Goal: Task Accomplishment & Management: Use online tool/utility

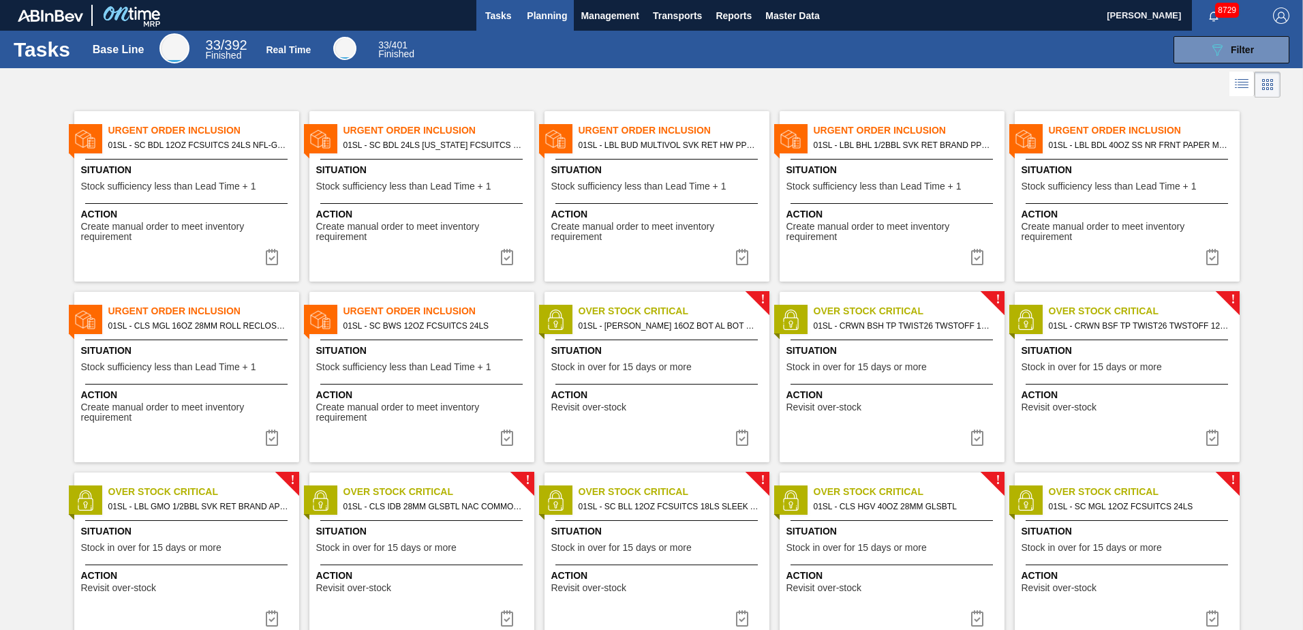
click at [551, 19] on span "Planning" at bounding box center [547, 15] width 40 height 16
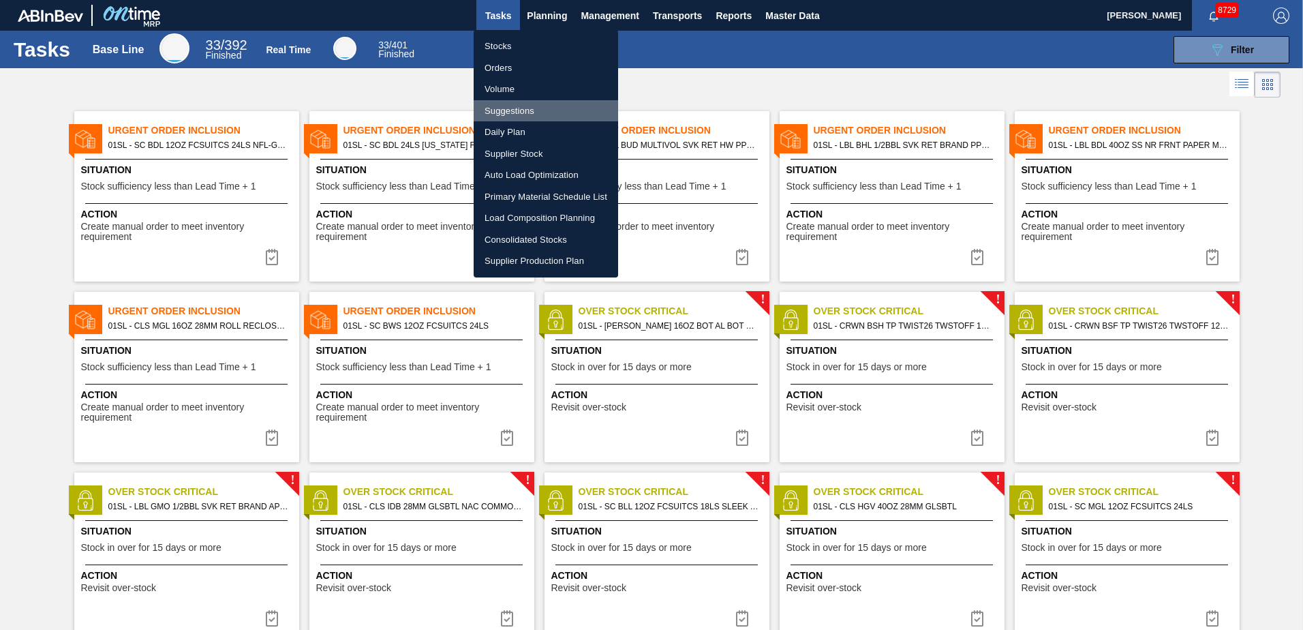
click at [525, 108] on li "Suggestions" at bounding box center [546, 111] width 144 height 22
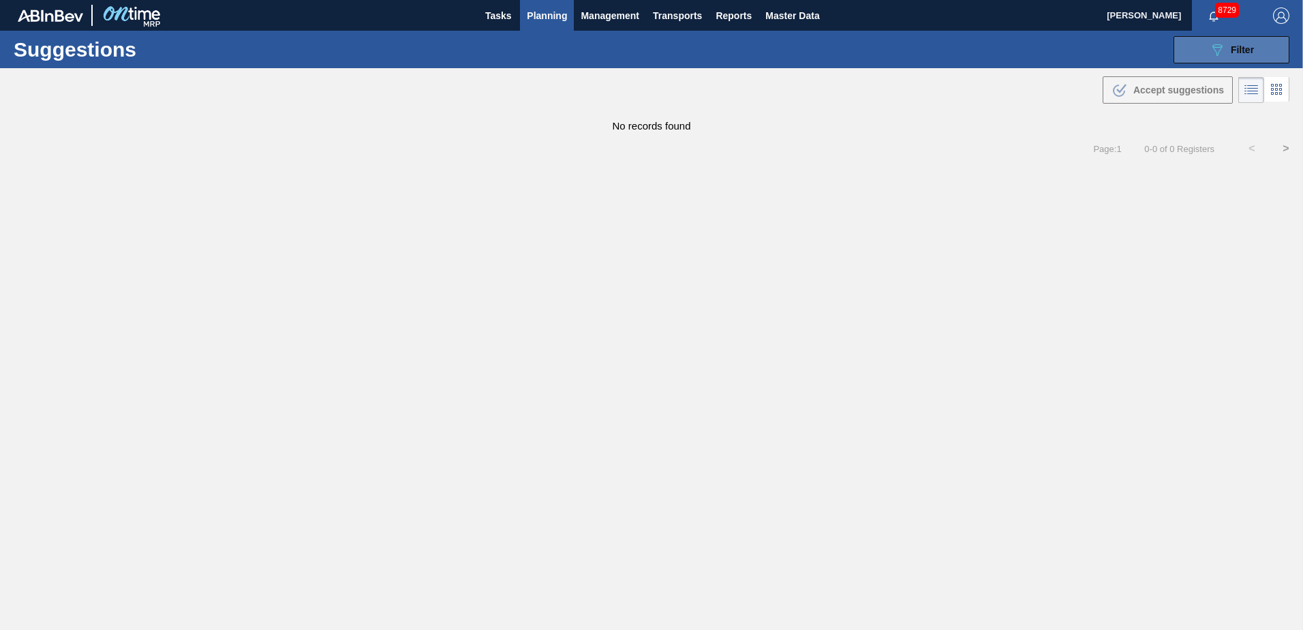
type from "[DATE]"
type to "[DATE]"
click at [1185, 44] on button "089F7B8B-B2A5-4AFE-B5C0-19BA573D28AC Filter" at bounding box center [1232, 49] width 116 height 27
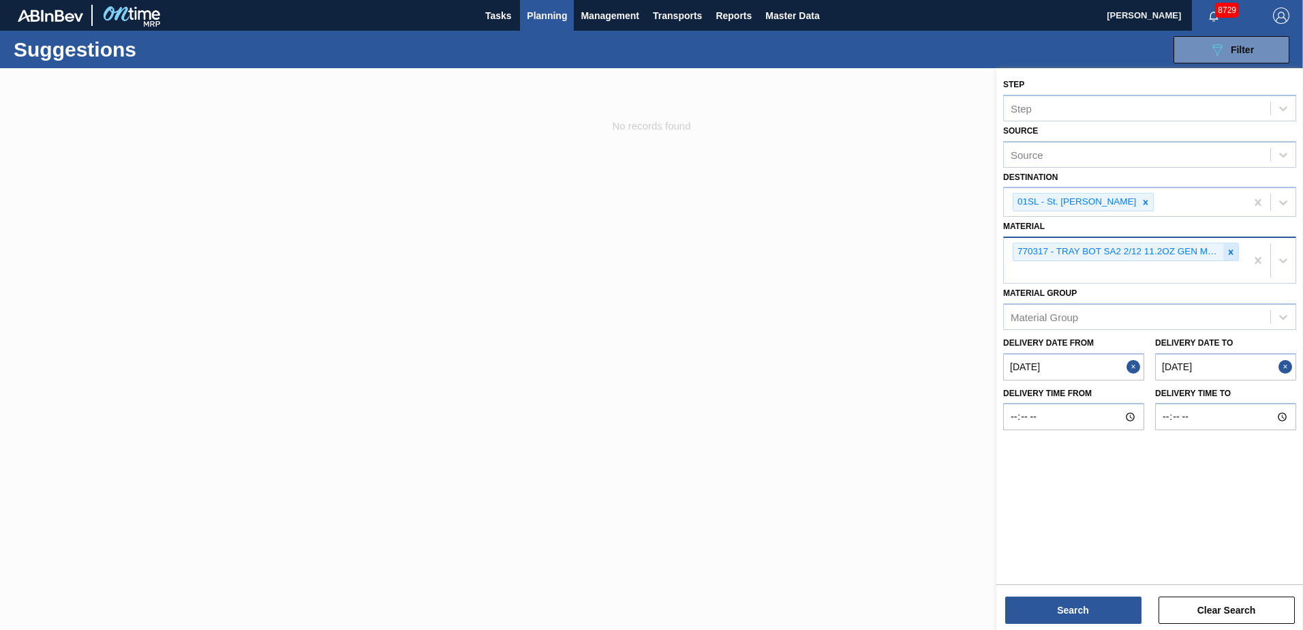
click at [1231, 251] on icon at bounding box center [1231, 251] width 5 height 5
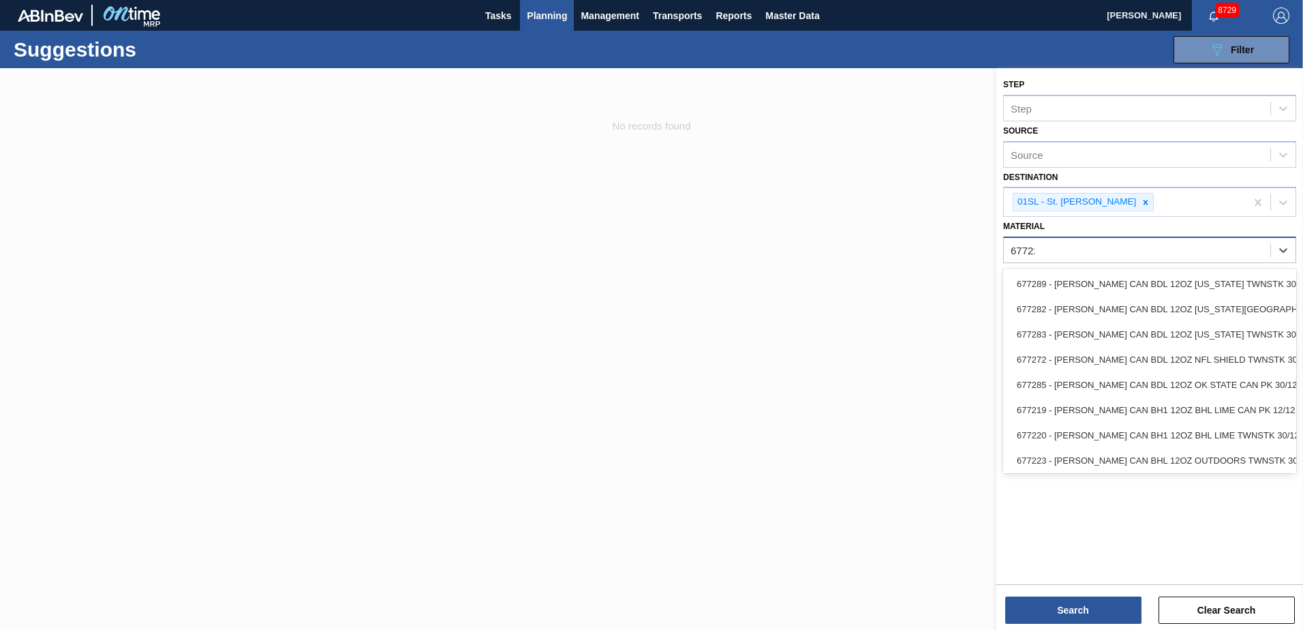
type input "677223"
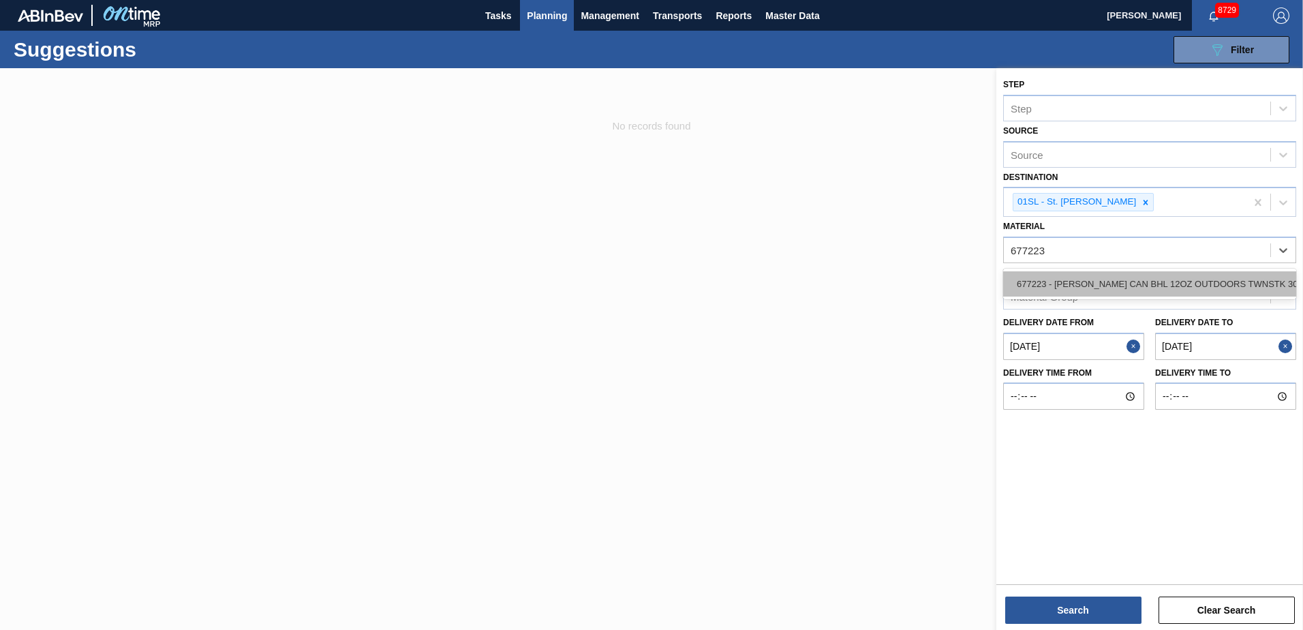
click at [1140, 280] on div "677223 - [PERSON_NAME] CAN BHL 12OZ OUTDOORS TWNSTK 30/12" at bounding box center [1149, 283] width 293 height 25
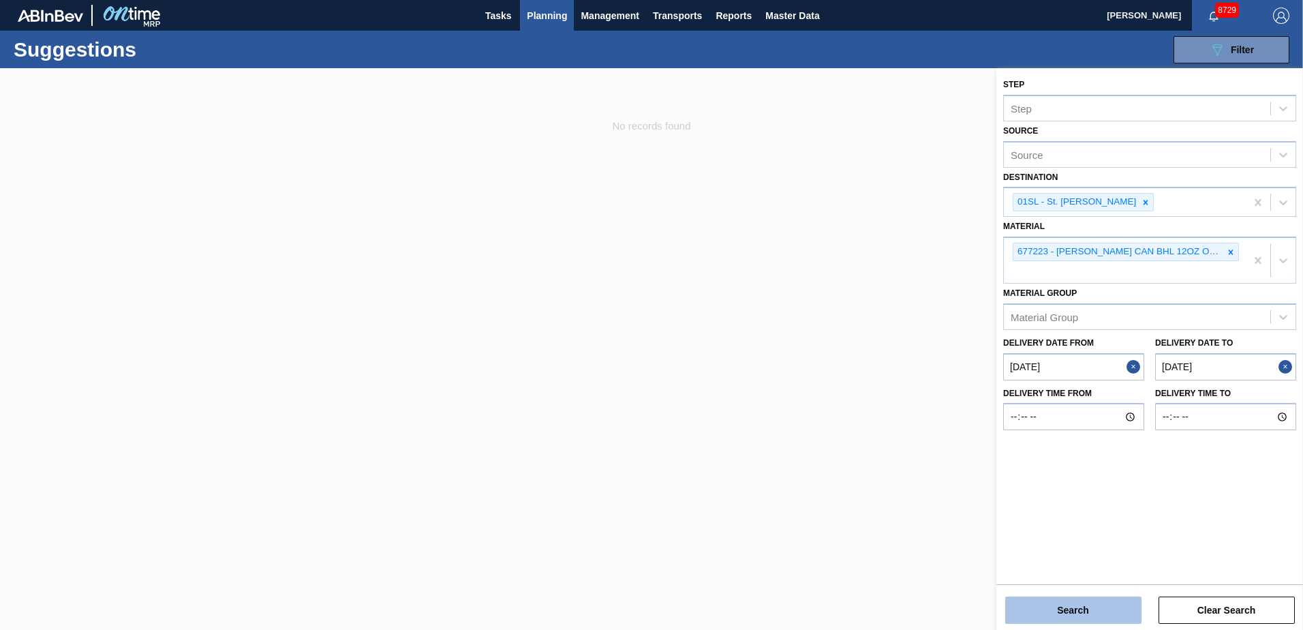
click at [1034, 619] on button "Search" at bounding box center [1073, 609] width 136 height 27
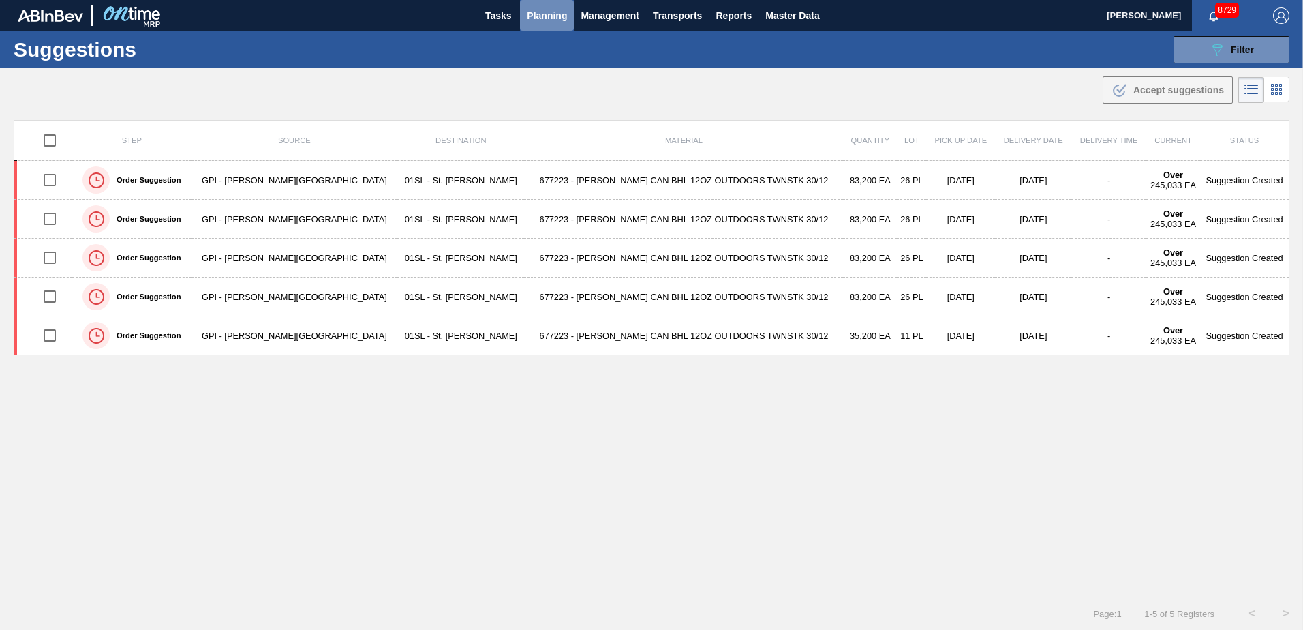
click at [532, 16] on span "Planning" at bounding box center [547, 15] width 40 height 16
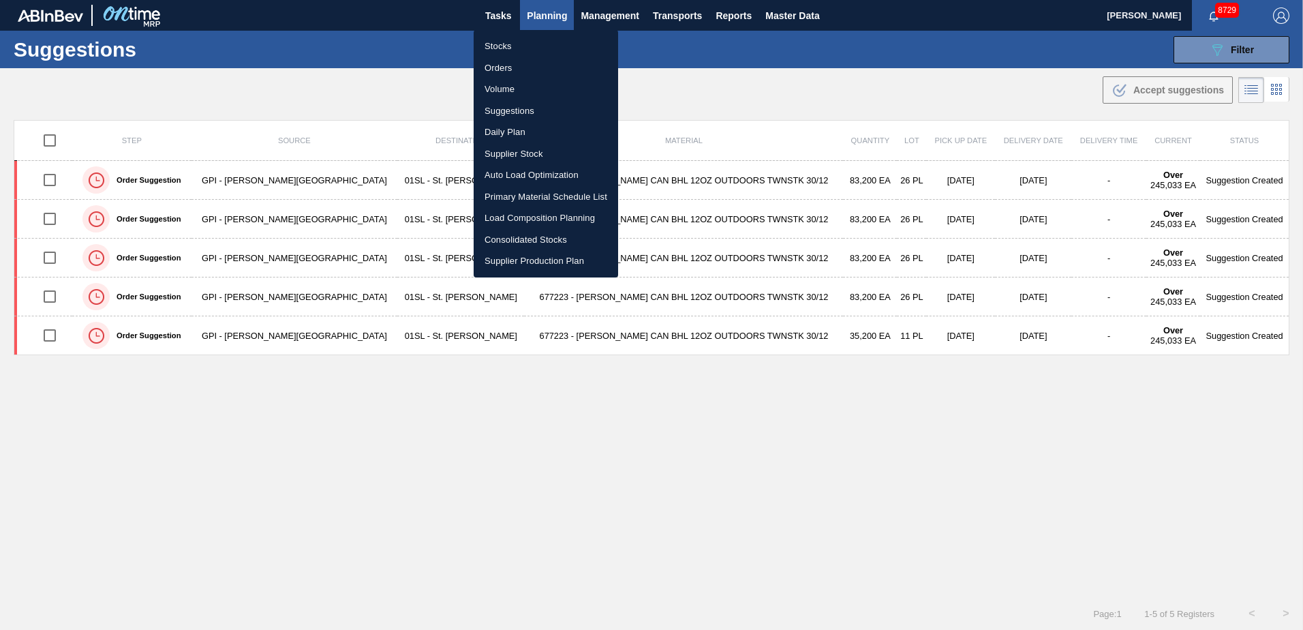
click at [1214, 42] on div at bounding box center [651, 315] width 1303 height 630
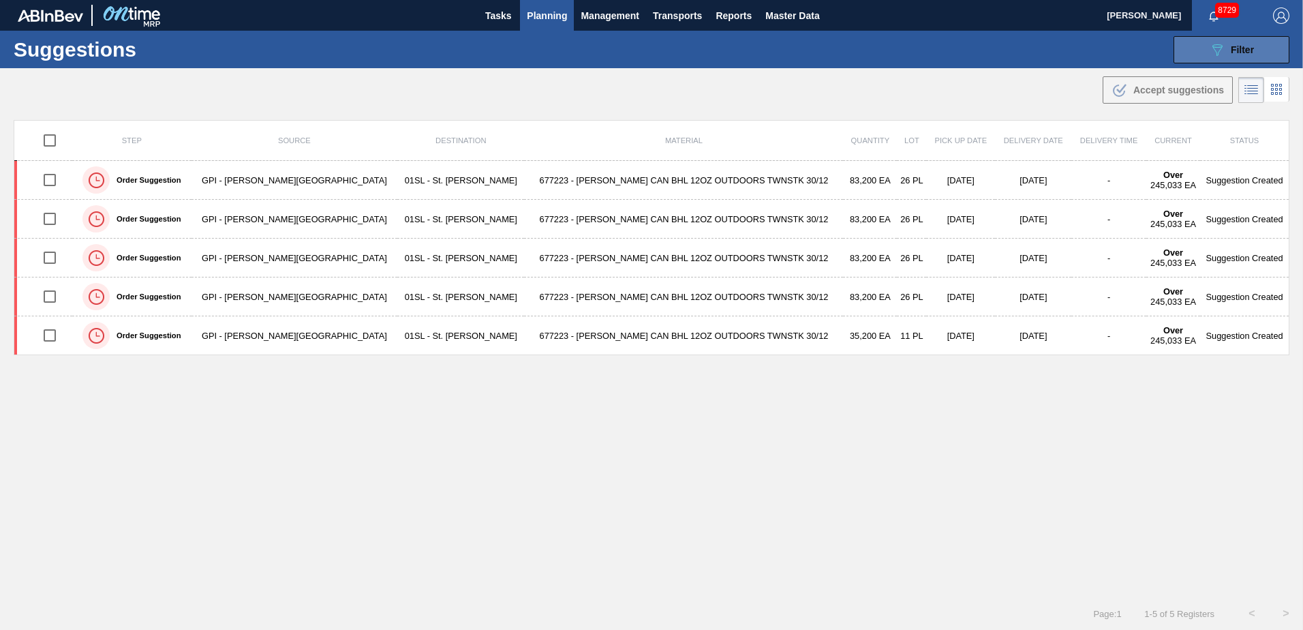
click at [1221, 0] on body "Tasks Planning Management Transports Reports Master Data [PERSON_NAME] 8729 Mar…" at bounding box center [651, 0] width 1303 height 0
click at [1240, 53] on span "Filter" at bounding box center [1242, 49] width 23 height 11
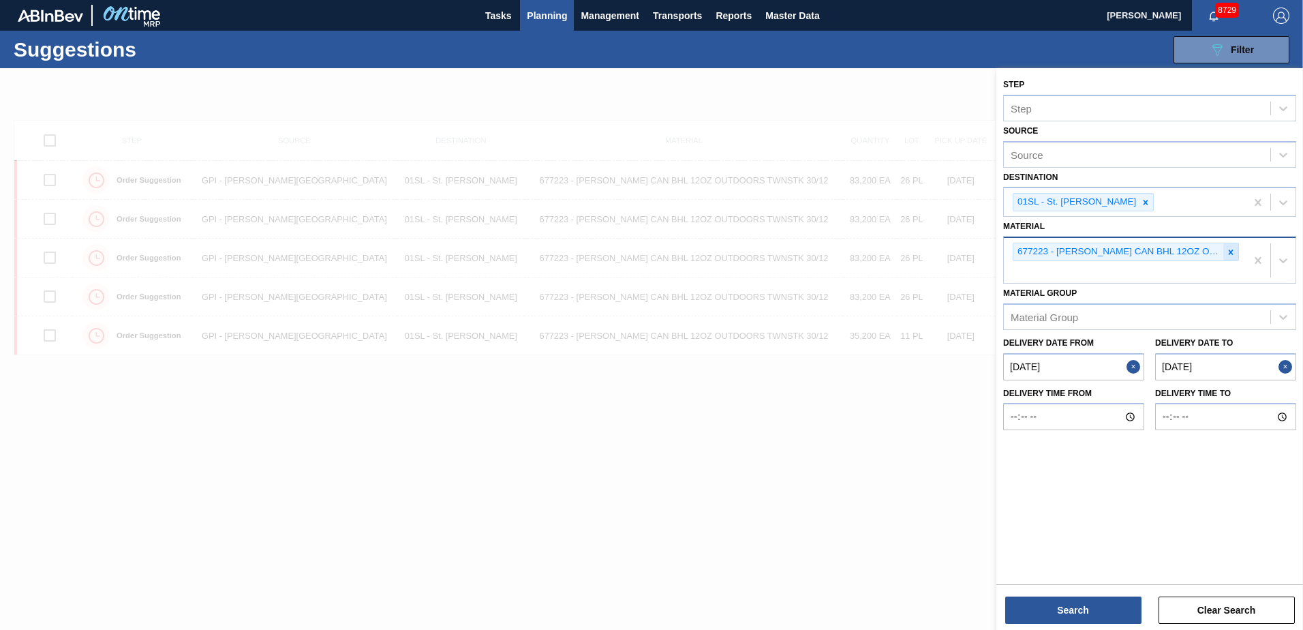
click at [1232, 252] on icon at bounding box center [1231, 252] width 10 height 10
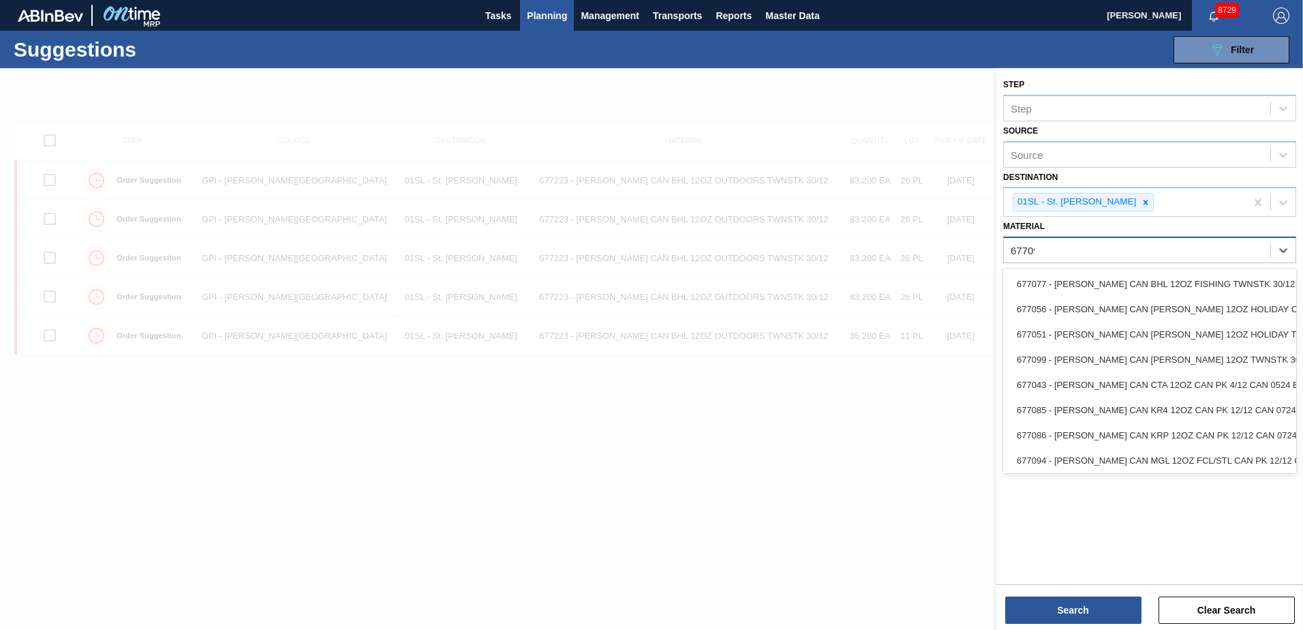
type input "677095"
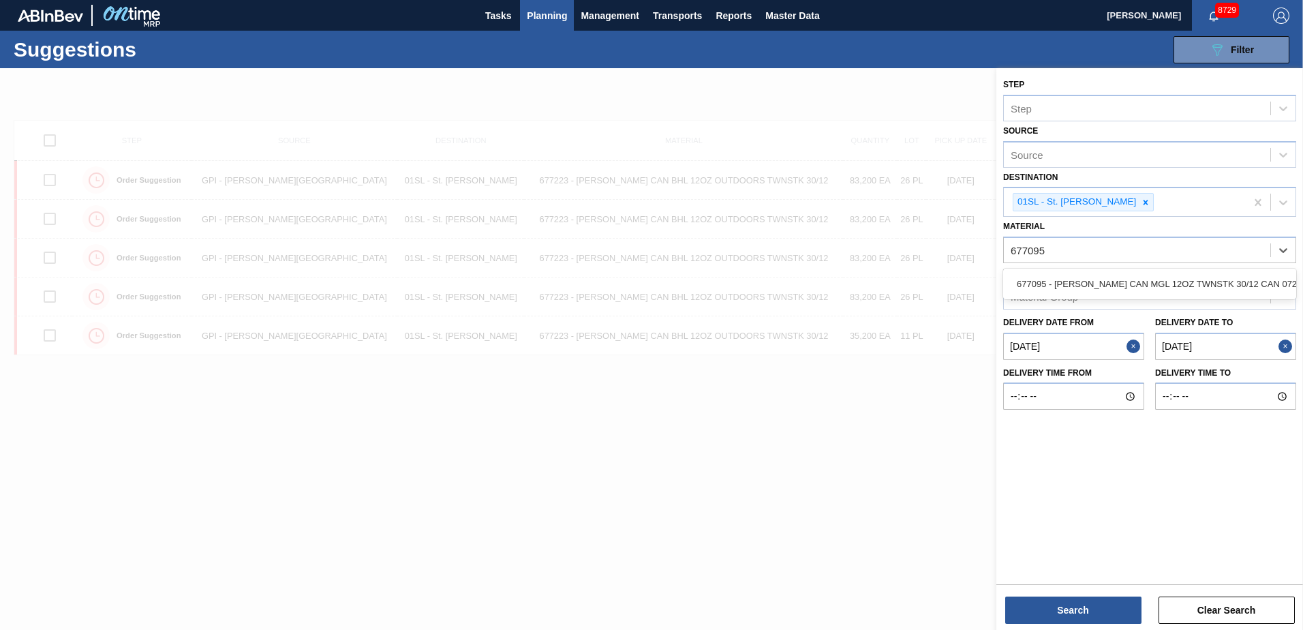
click at [1098, 288] on div "677095 - [PERSON_NAME] CAN MGL 12OZ TWNSTK 30/12 CAN 0724" at bounding box center [1149, 283] width 293 height 25
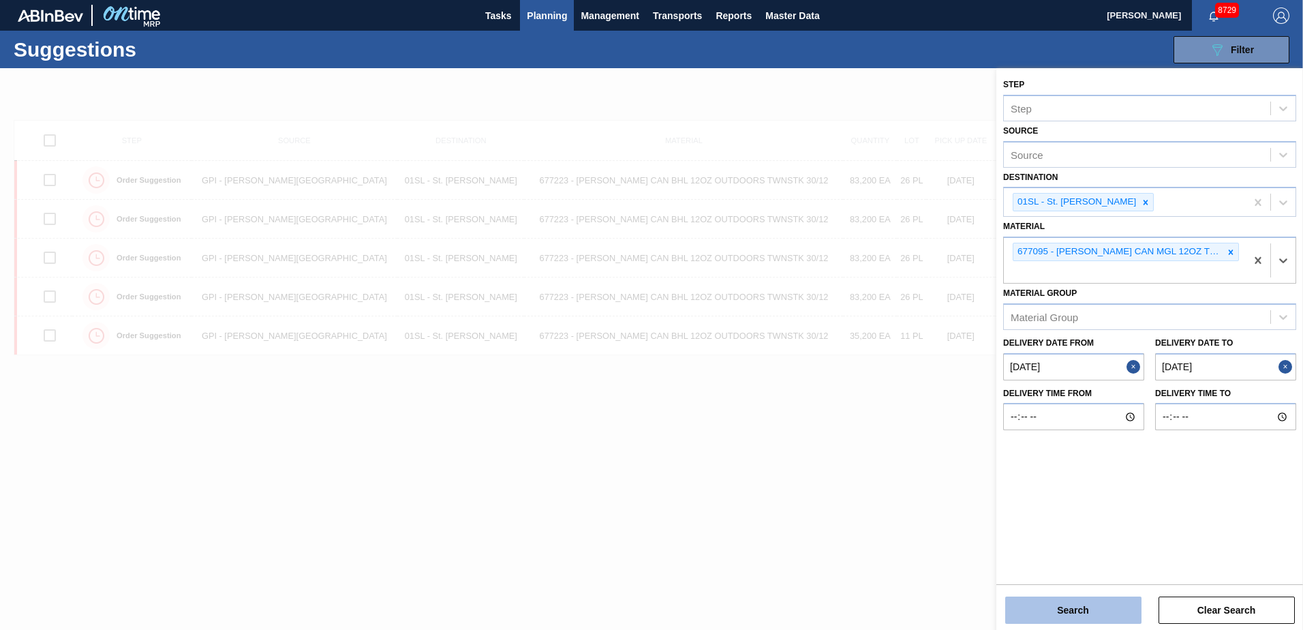
click at [1080, 605] on button "Search" at bounding box center [1073, 609] width 136 height 27
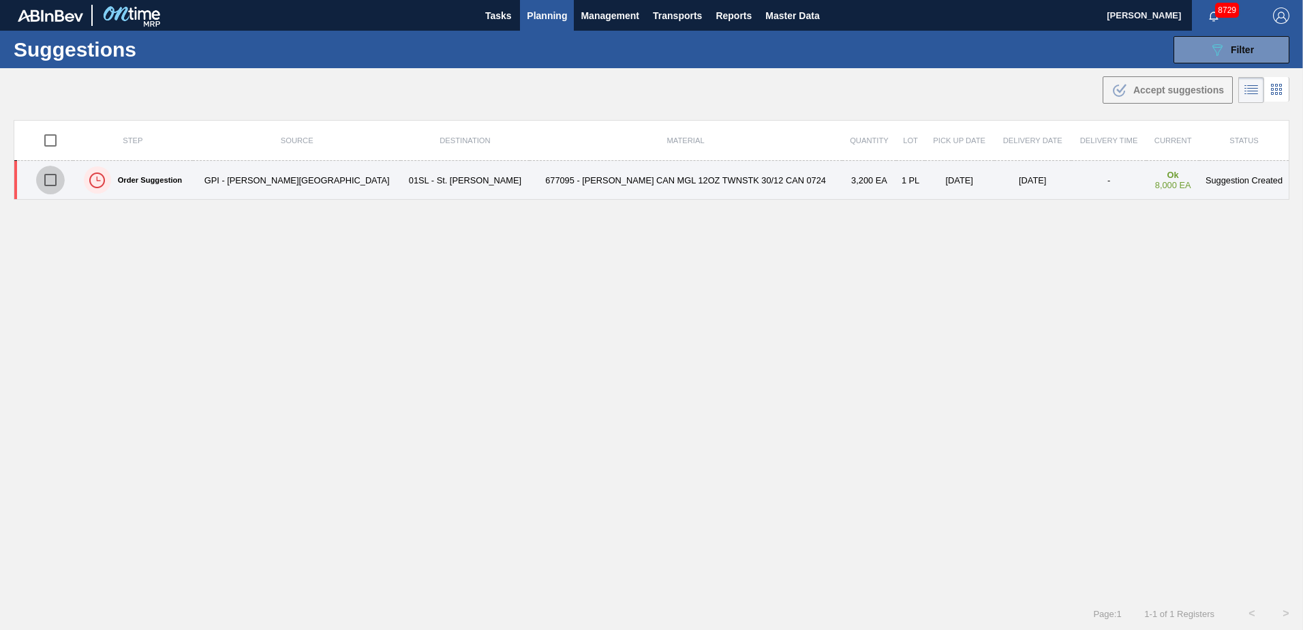
click at [57, 180] on input "checkbox" at bounding box center [50, 180] width 29 height 29
checkbox input "true"
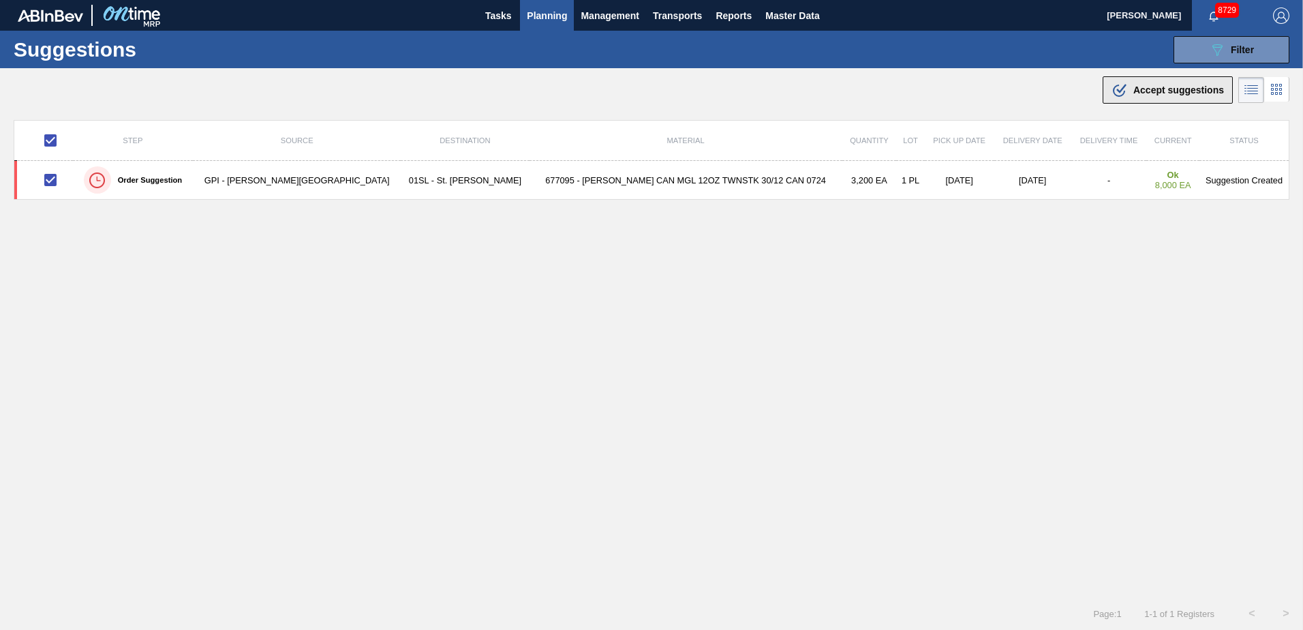
click at [1199, 102] on button ".b{fill:var(--color-action-default)} Accept suggestions" at bounding box center [1168, 89] width 130 height 27
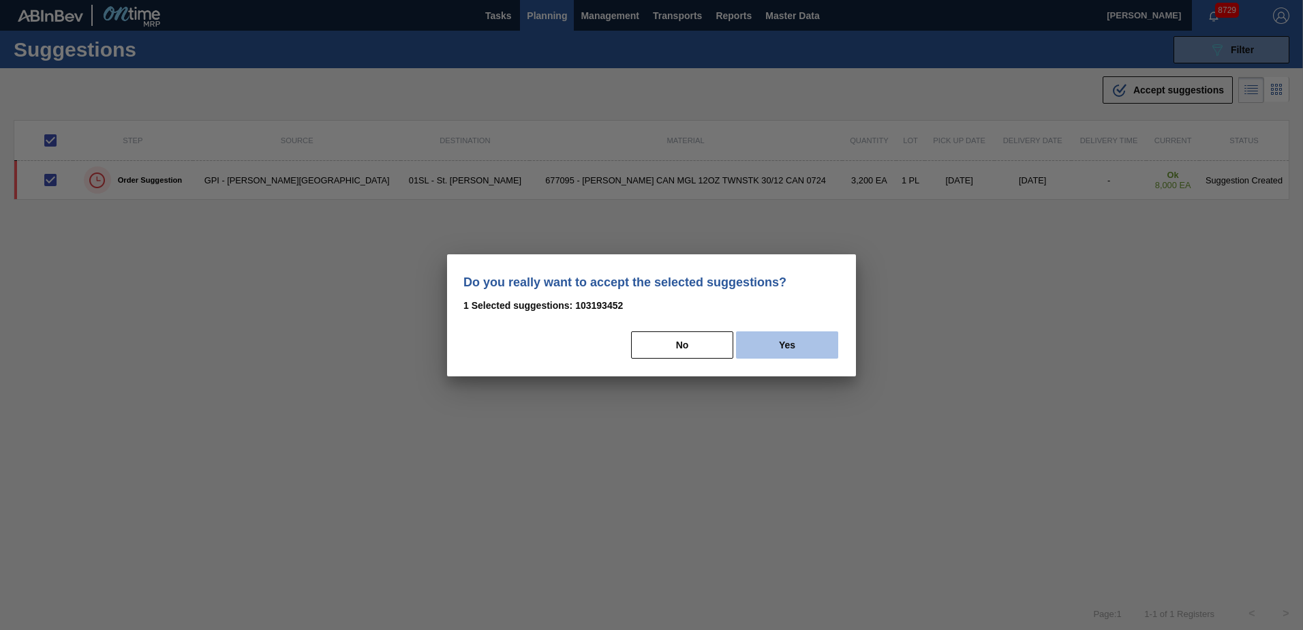
click at [816, 338] on button "Yes" at bounding box center [787, 344] width 102 height 27
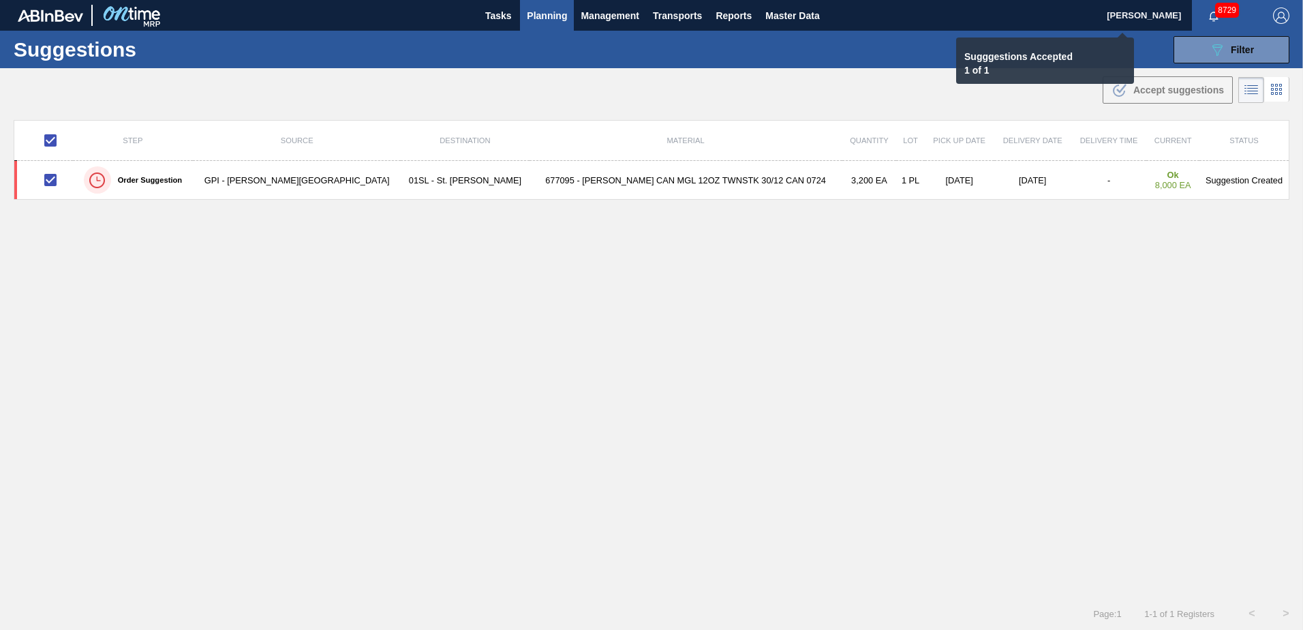
checkbox input "false"
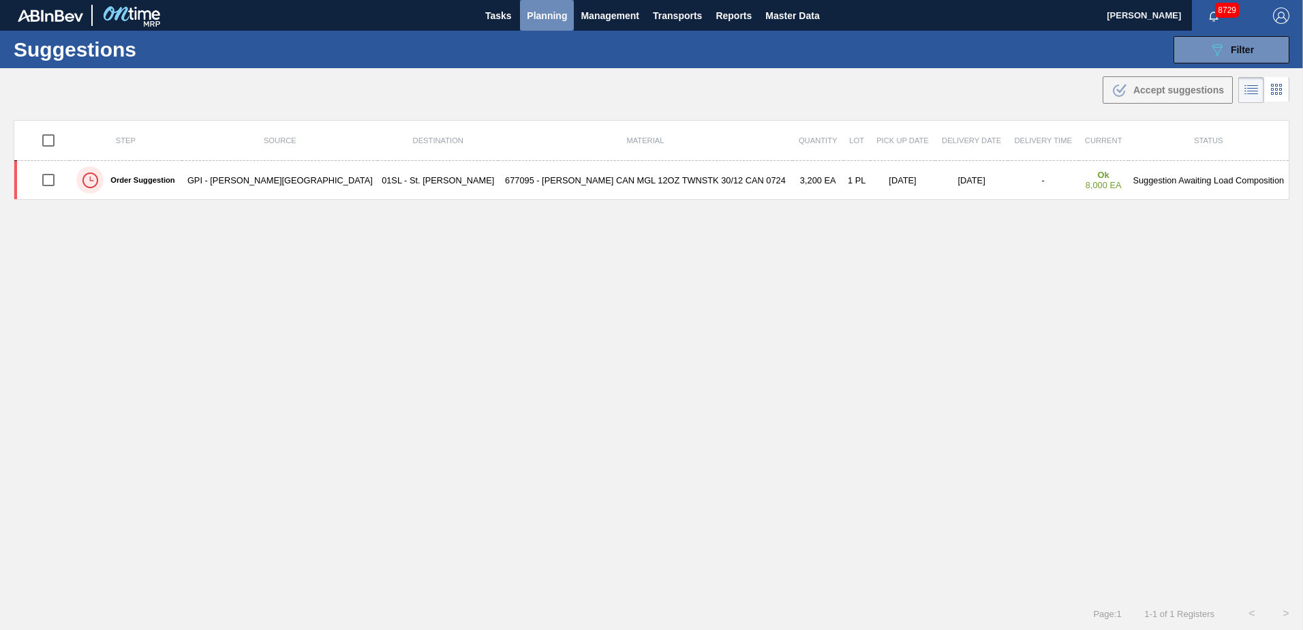
click at [535, 11] on span "Planning" at bounding box center [547, 15] width 40 height 16
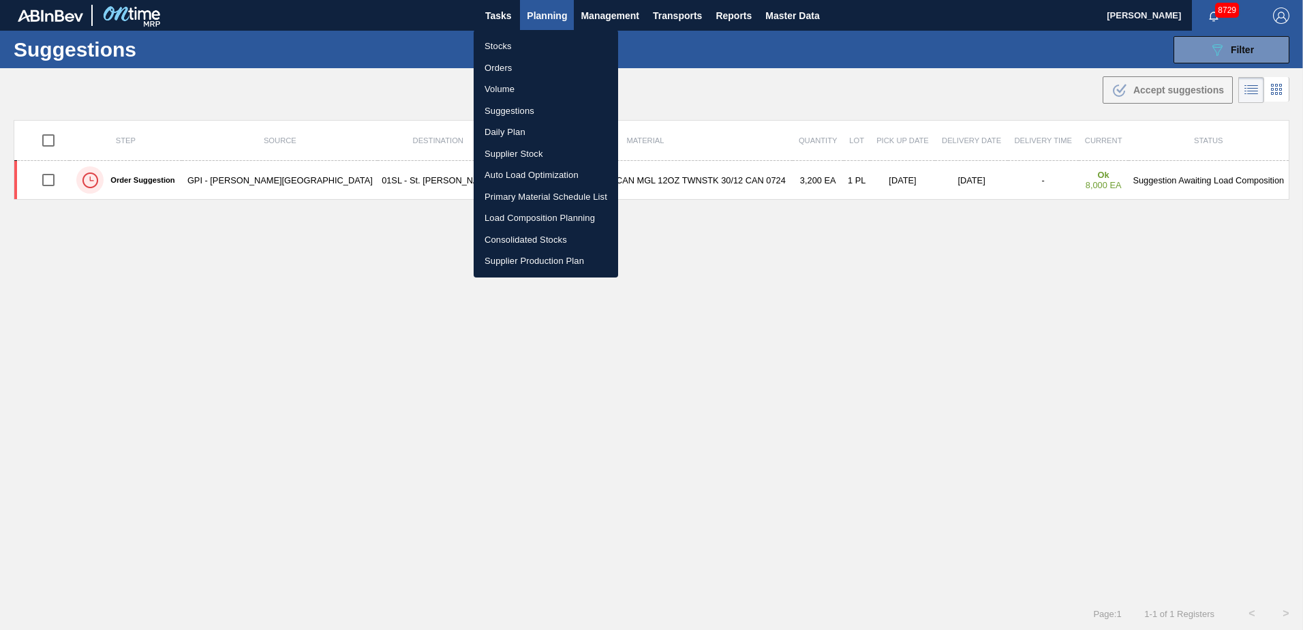
click at [514, 212] on li "Load Composition Planning" at bounding box center [546, 218] width 144 height 22
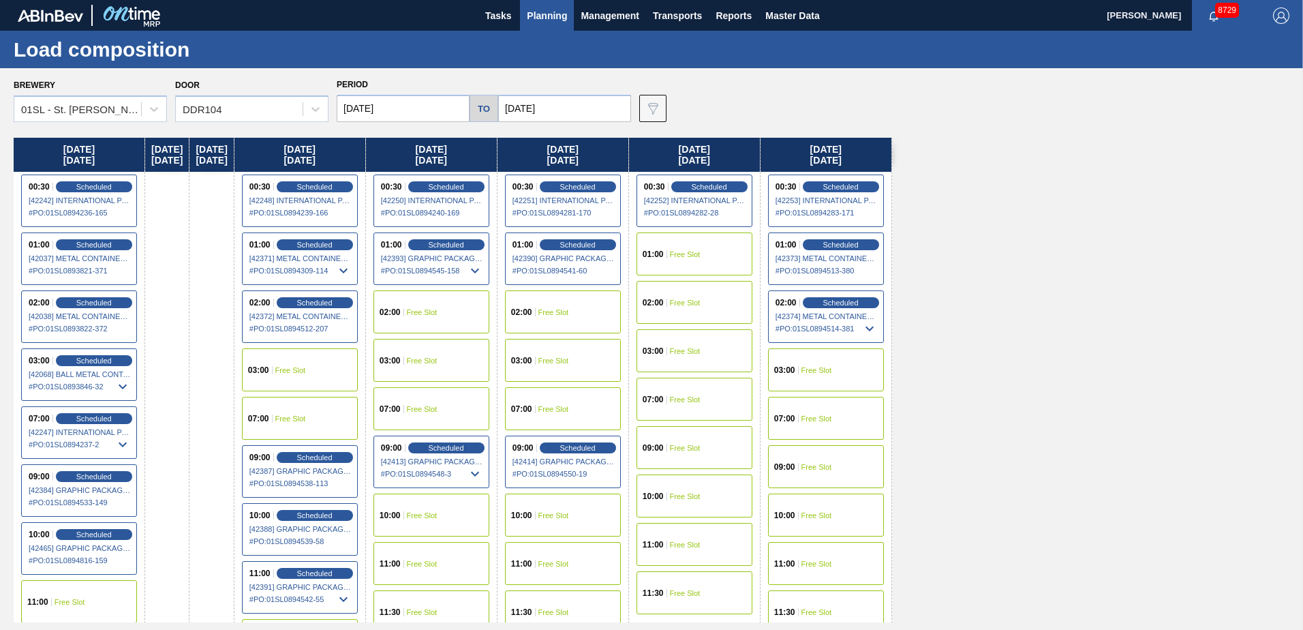
click at [701, 253] on span "Free Slot" at bounding box center [685, 254] width 31 height 8
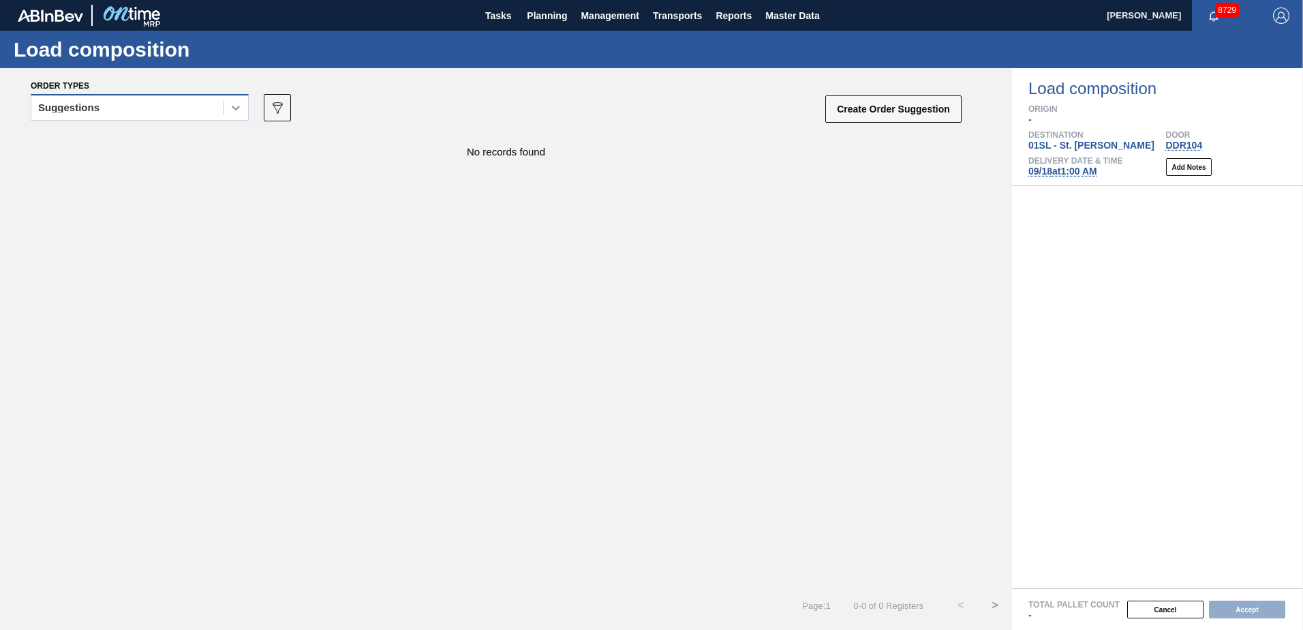
click at [241, 108] on icon at bounding box center [236, 108] width 14 height 14
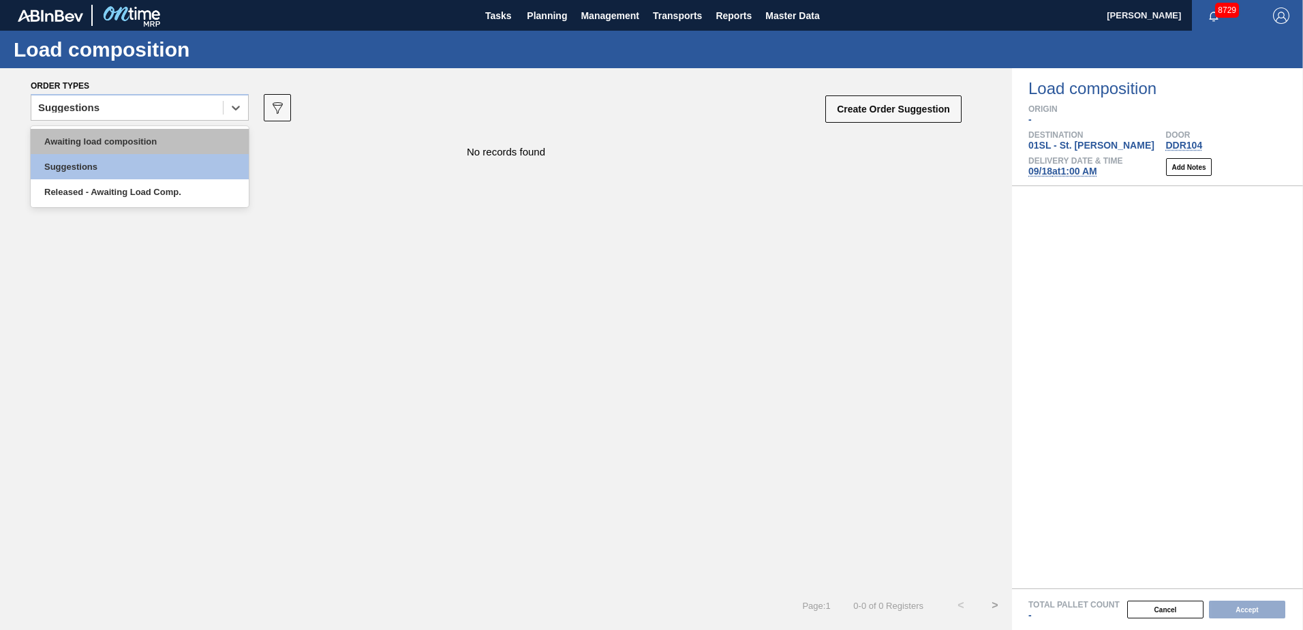
click at [164, 134] on div "Awaiting load composition" at bounding box center [140, 141] width 218 height 25
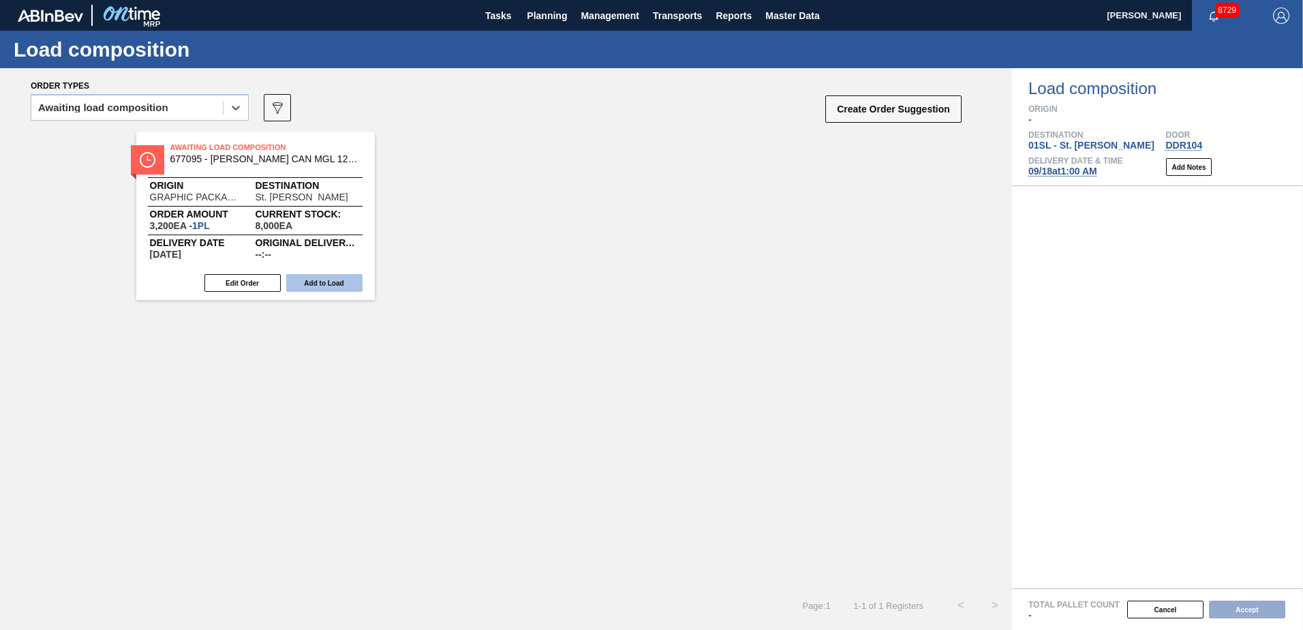
click at [327, 279] on button "Add to Load" at bounding box center [324, 283] width 76 height 18
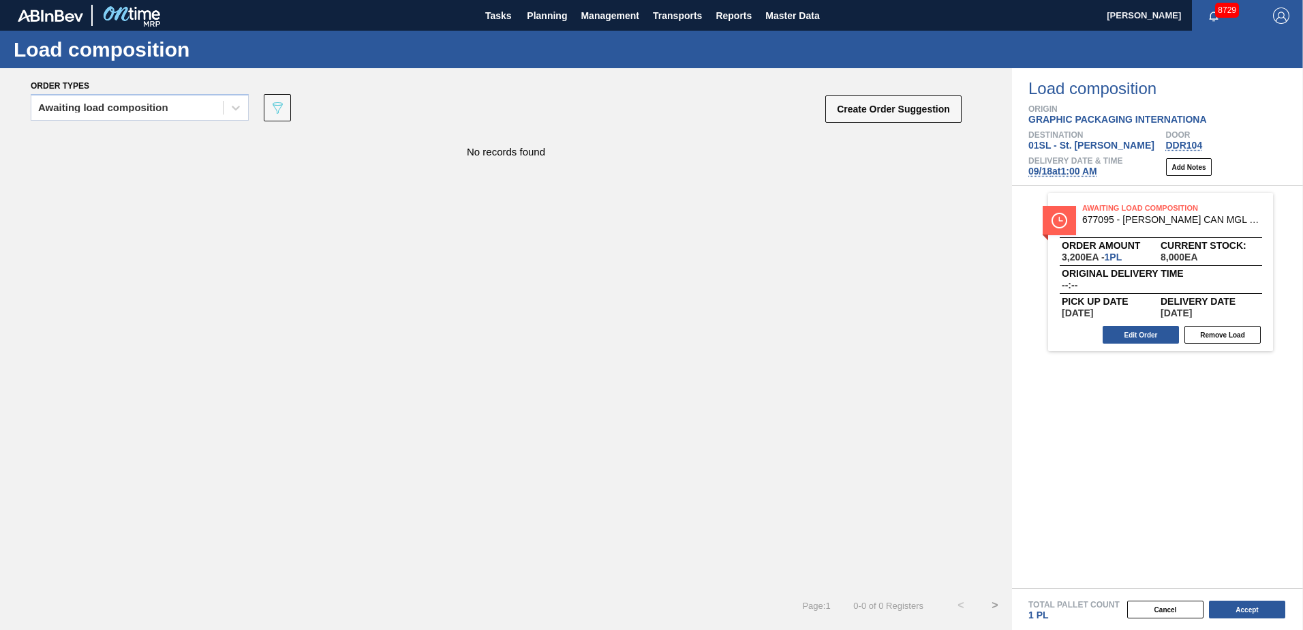
click at [893, 116] on button "Create Order Suggestion" at bounding box center [893, 108] width 136 height 27
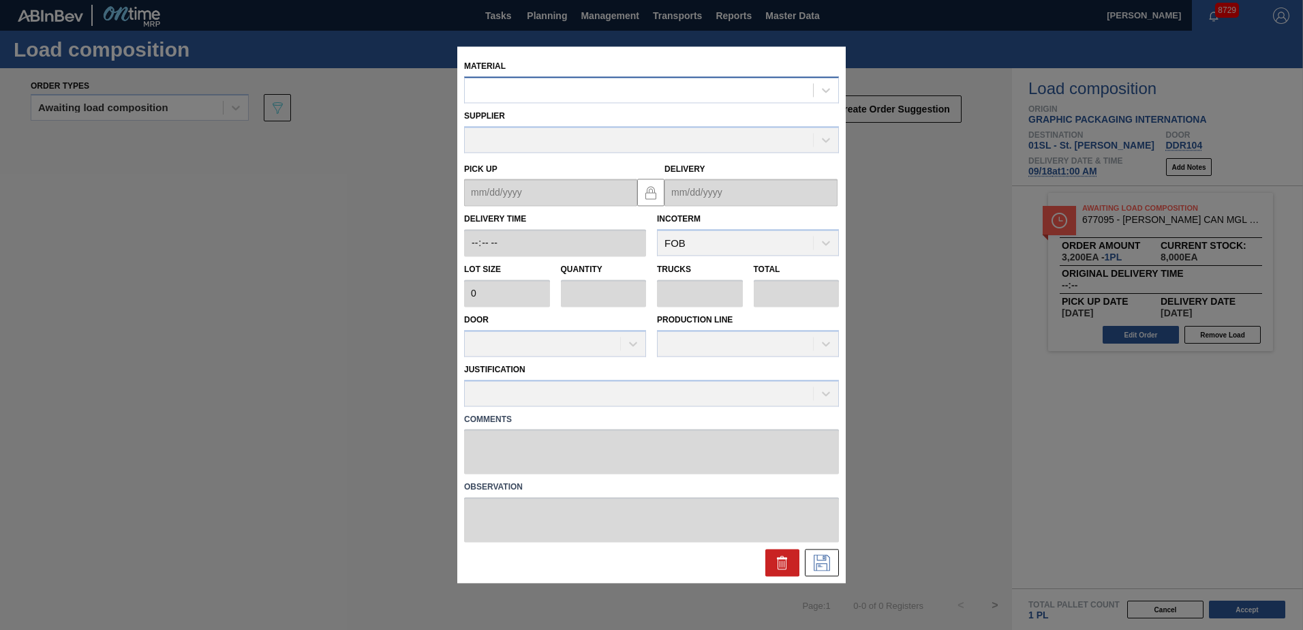
click at [639, 98] on div at bounding box center [639, 90] width 348 height 20
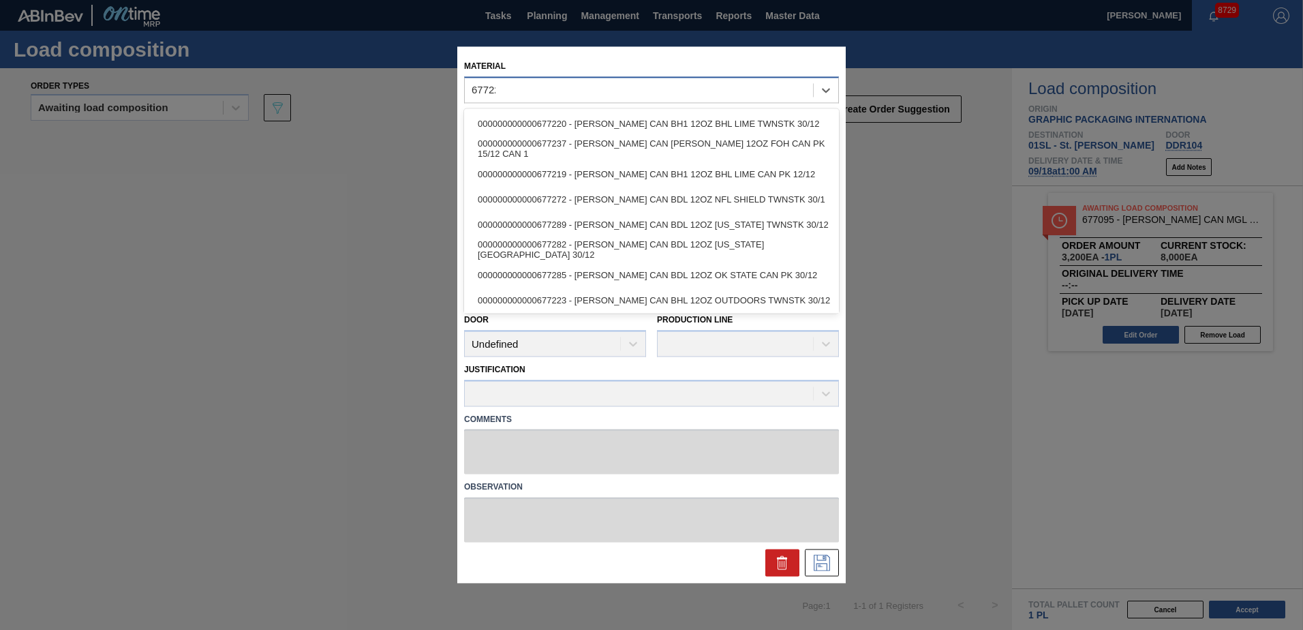
type input "677223"
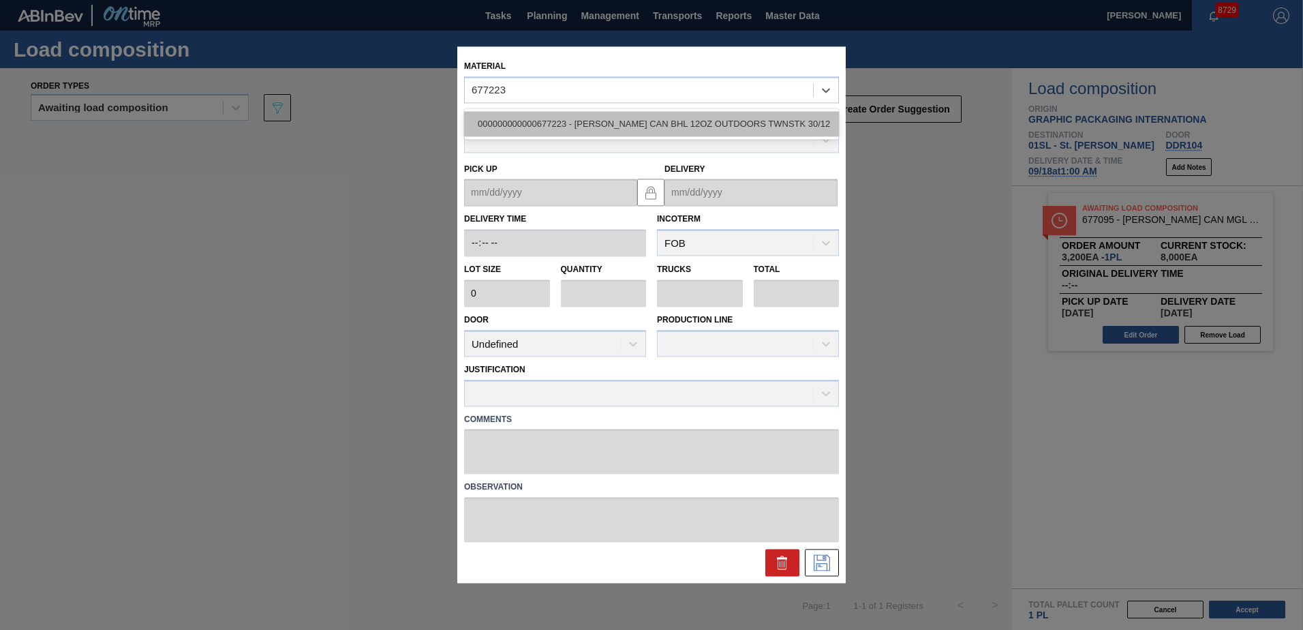
click at [627, 114] on div "000000000000677223 - [PERSON_NAME] CAN BHL 12OZ OUTDOORS TWNSTK 30/12" at bounding box center [651, 123] width 375 height 25
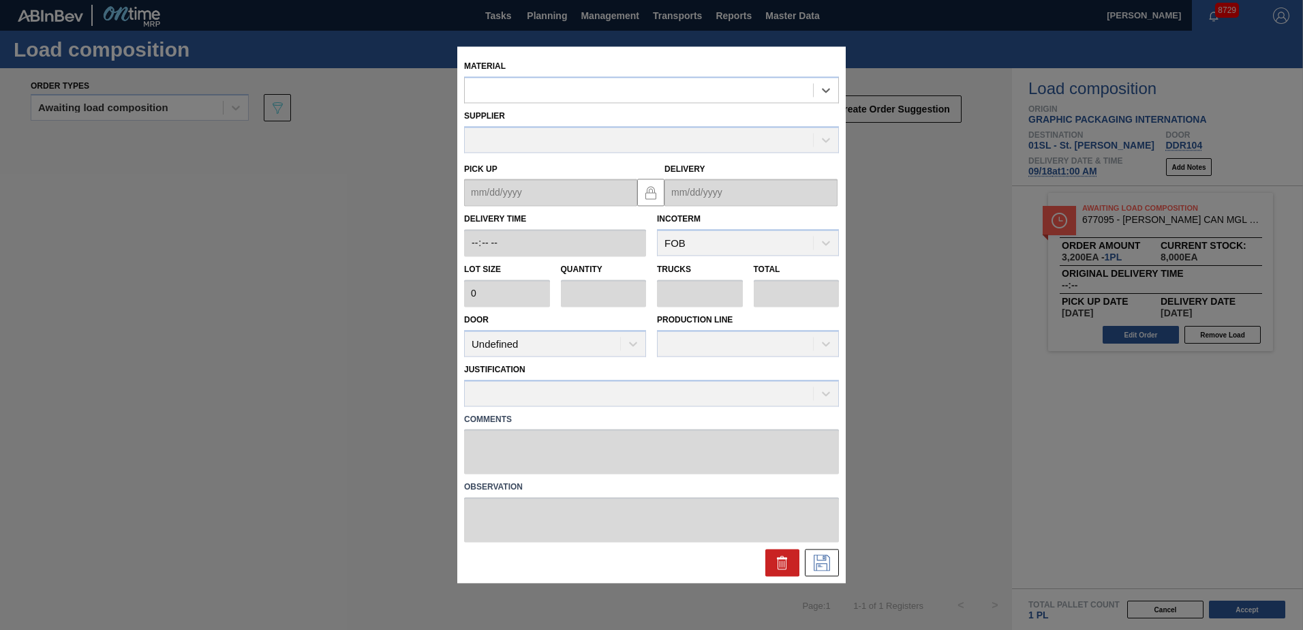
type input "3,200"
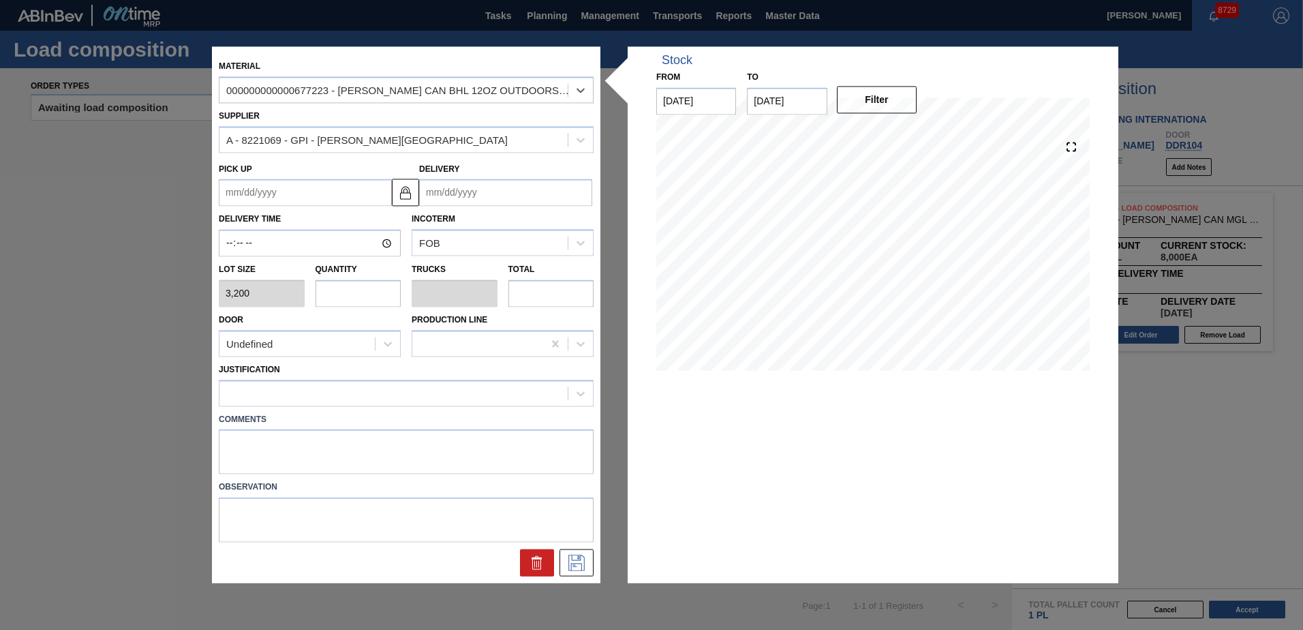
click at [474, 187] on input "Delivery" at bounding box center [505, 192] width 173 height 27
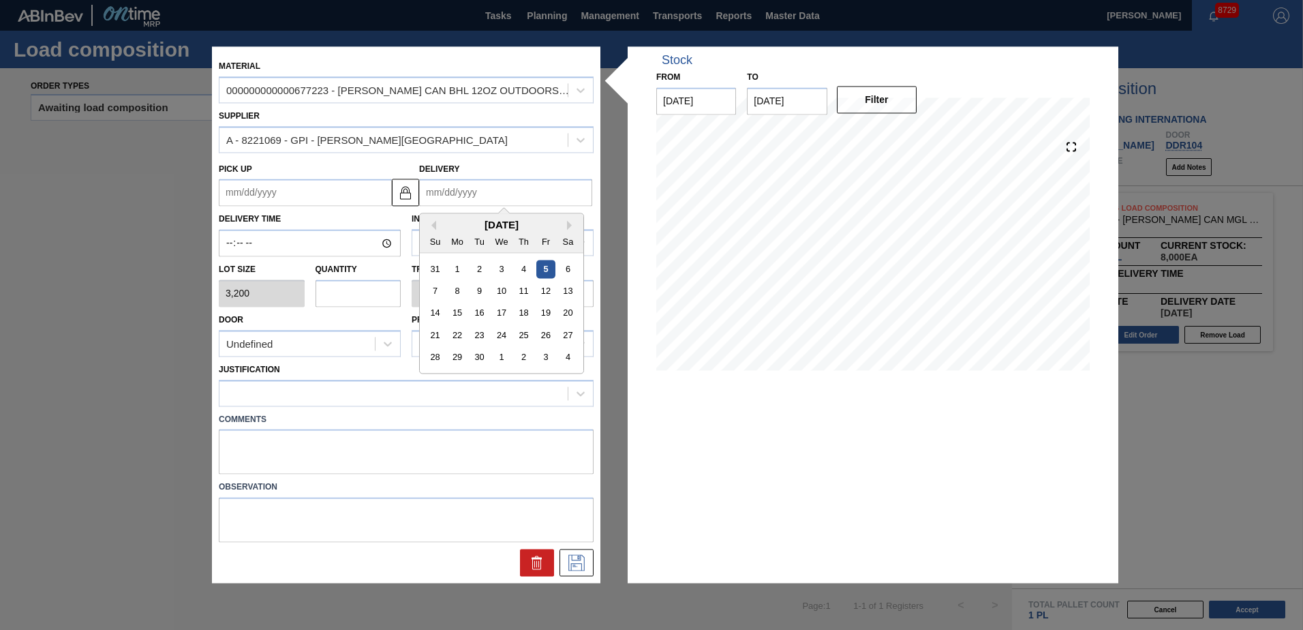
click at [465, 162] on div "Delivery Previous Month Next Month [DATE] Su Mo Tu We Th Fr Sa 31 1 2 3 4 5 6 7…" at bounding box center [505, 182] width 173 height 47
click at [489, 197] on input "Delivery" at bounding box center [505, 192] width 173 height 27
drag, startPoint x: 522, startPoint y: 316, endPoint x: 513, endPoint y: 314, distance: 9.8
click at [520, 316] on div "18" at bounding box center [524, 313] width 18 height 18
type up "[DATE]"
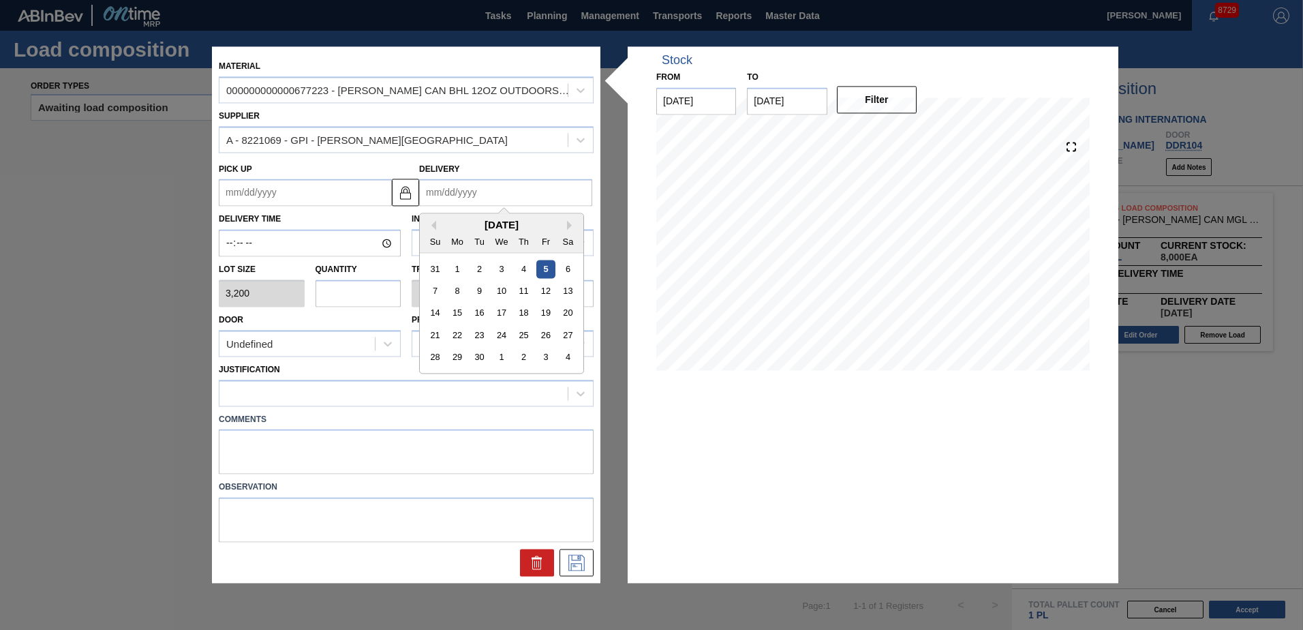
type input "[DATE]"
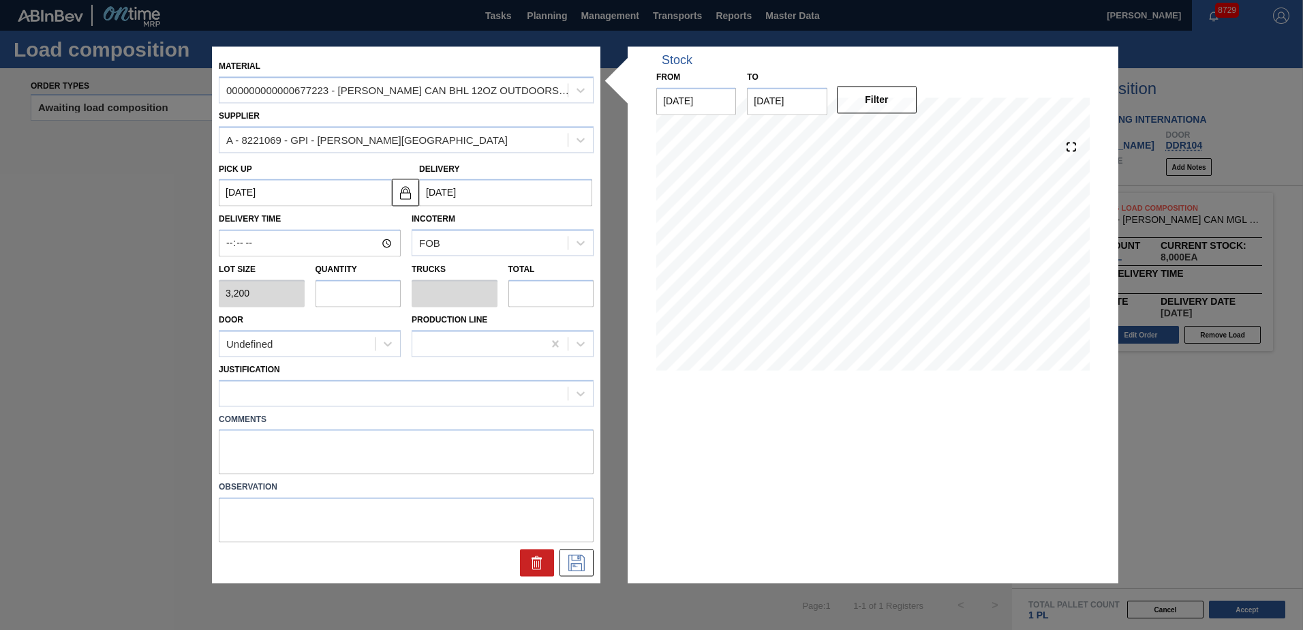
click at [372, 290] on input "text" at bounding box center [359, 292] width 86 height 27
type input "2"
type input "0.077"
type input "6,400"
type input "25"
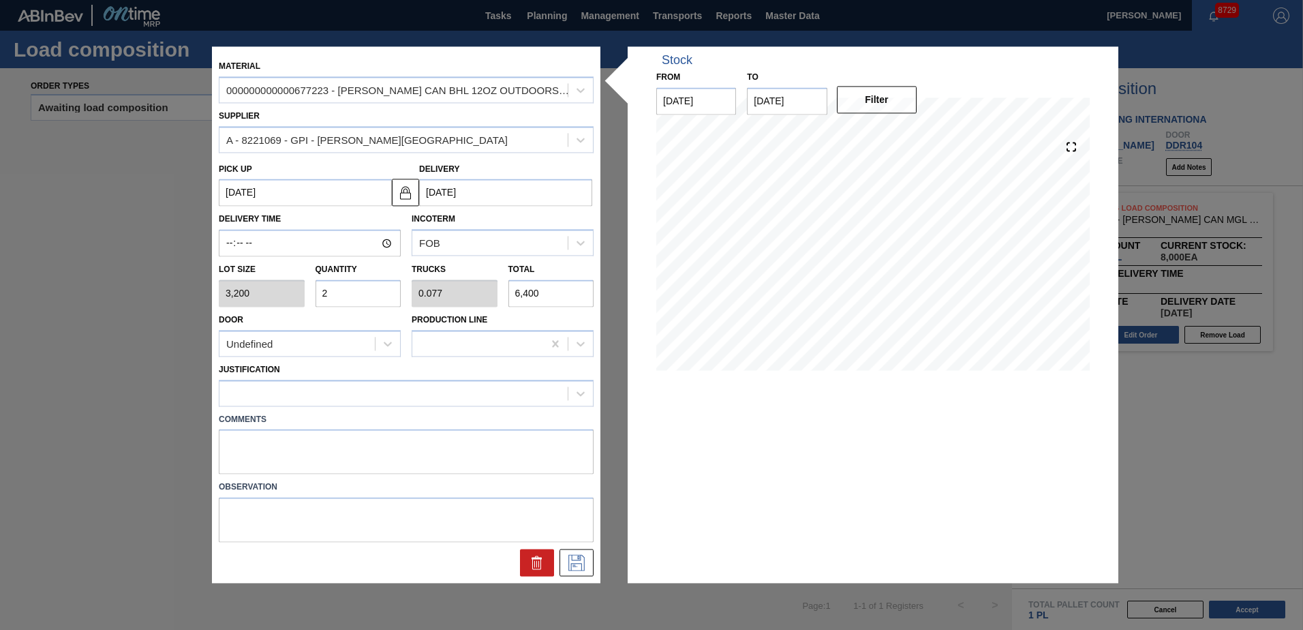
type input "0.962"
type input "80,000"
type input "25"
click at [303, 343] on div "Undefined" at bounding box center [296, 344] width 155 height 20
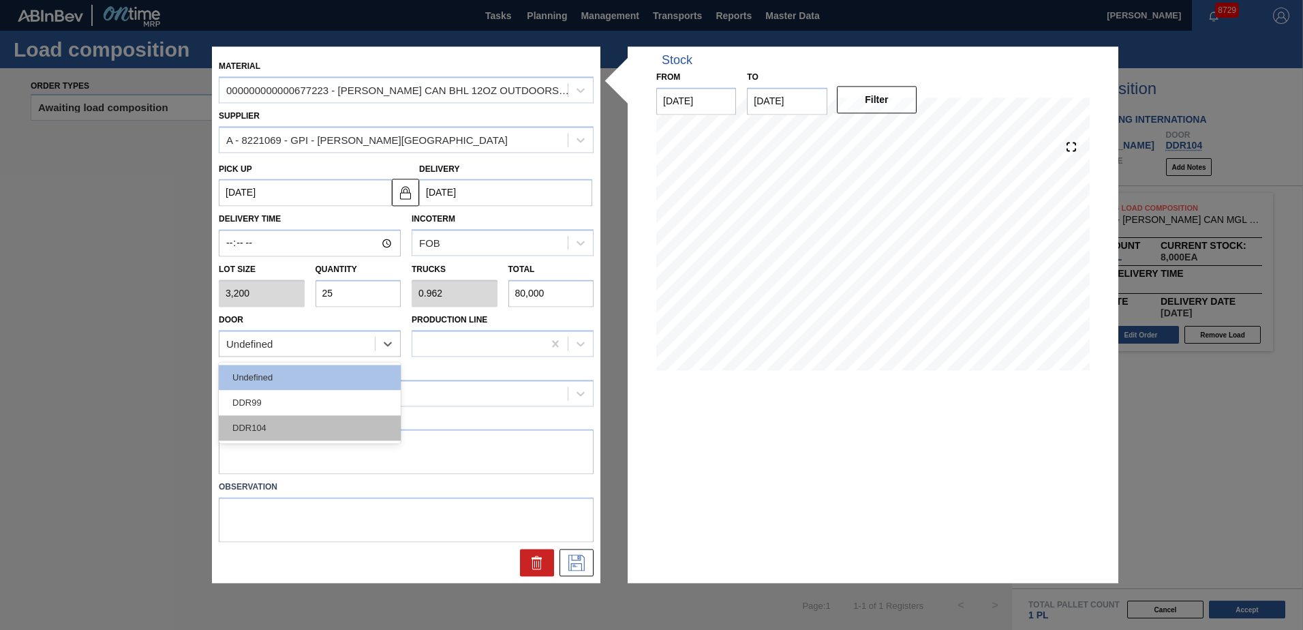
click at [292, 433] on div "DDR104" at bounding box center [310, 427] width 182 height 25
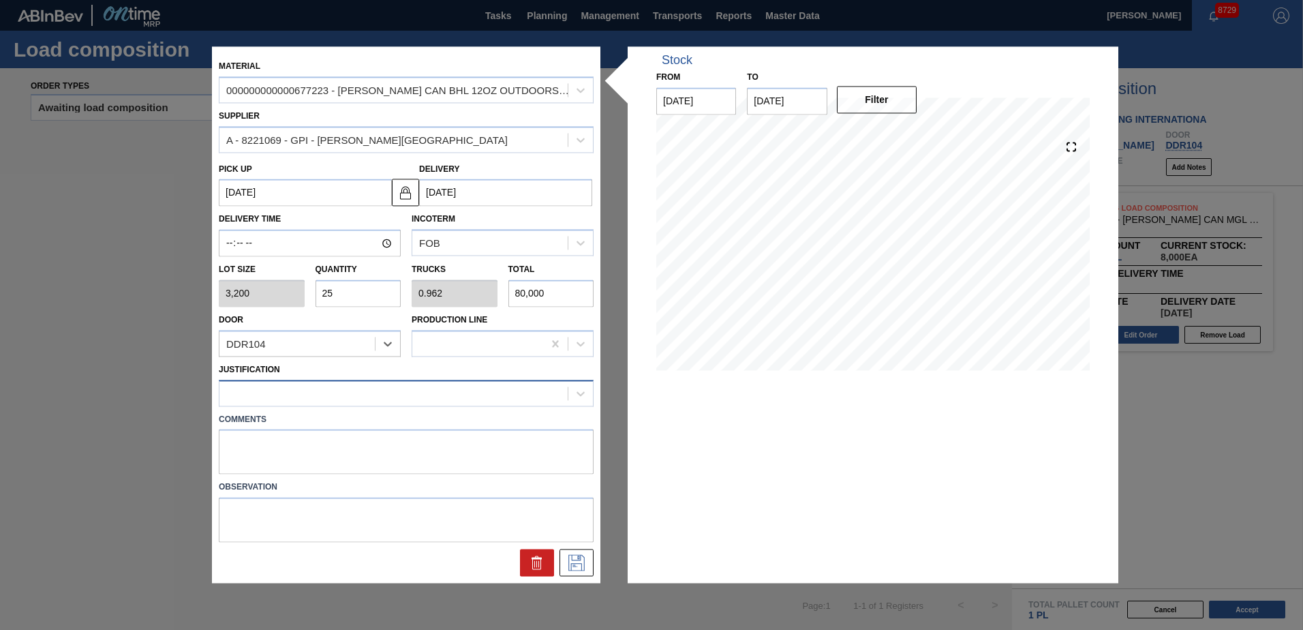
click at [384, 389] on div at bounding box center [393, 393] width 348 height 20
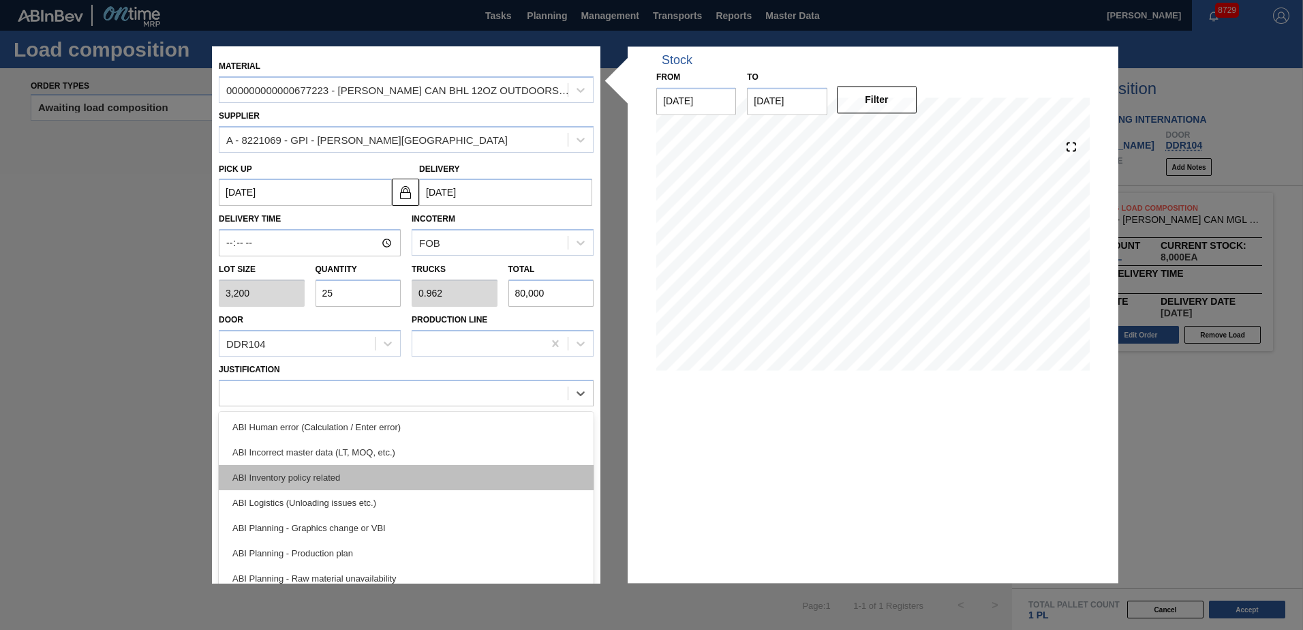
scroll to position [204, 0]
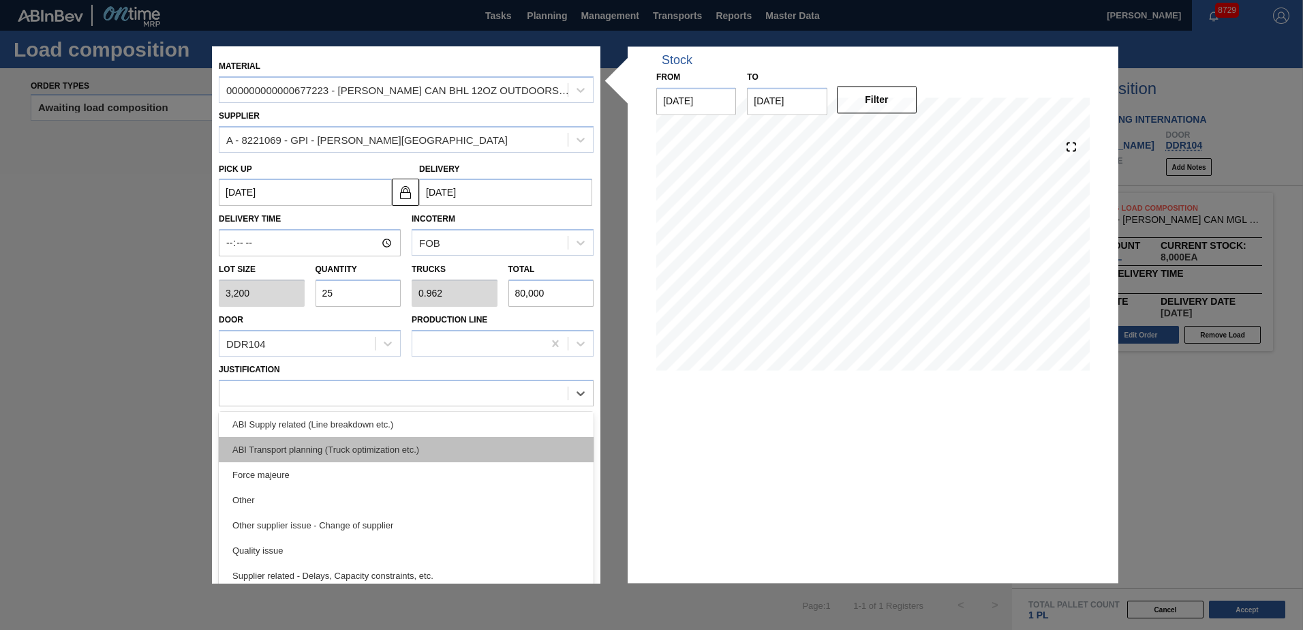
click at [368, 450] on div "ABI Transport planning (Truck optimization etc.)" at bounding box center [406, 449] width 375 height 25
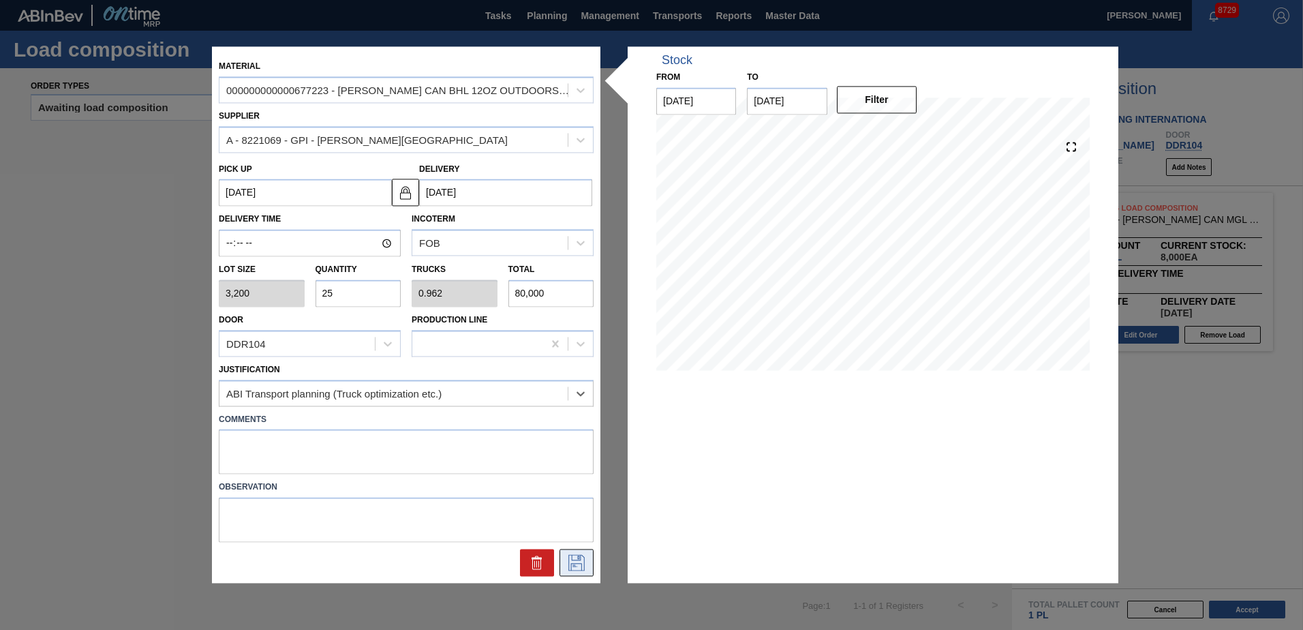
click at [571, 562] on icon at bounding box center [577, 563] width 22 height 16
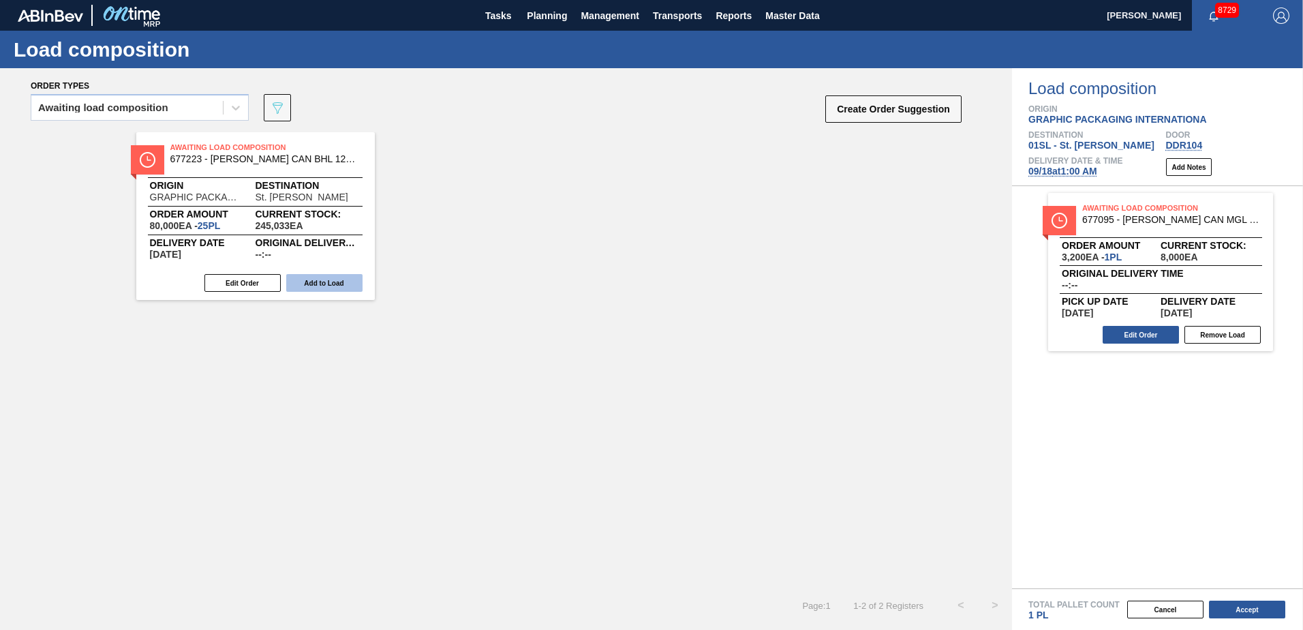
click at [306, 285] on button "Add to Load" at bounding box center [324, 283] width 76 height 18
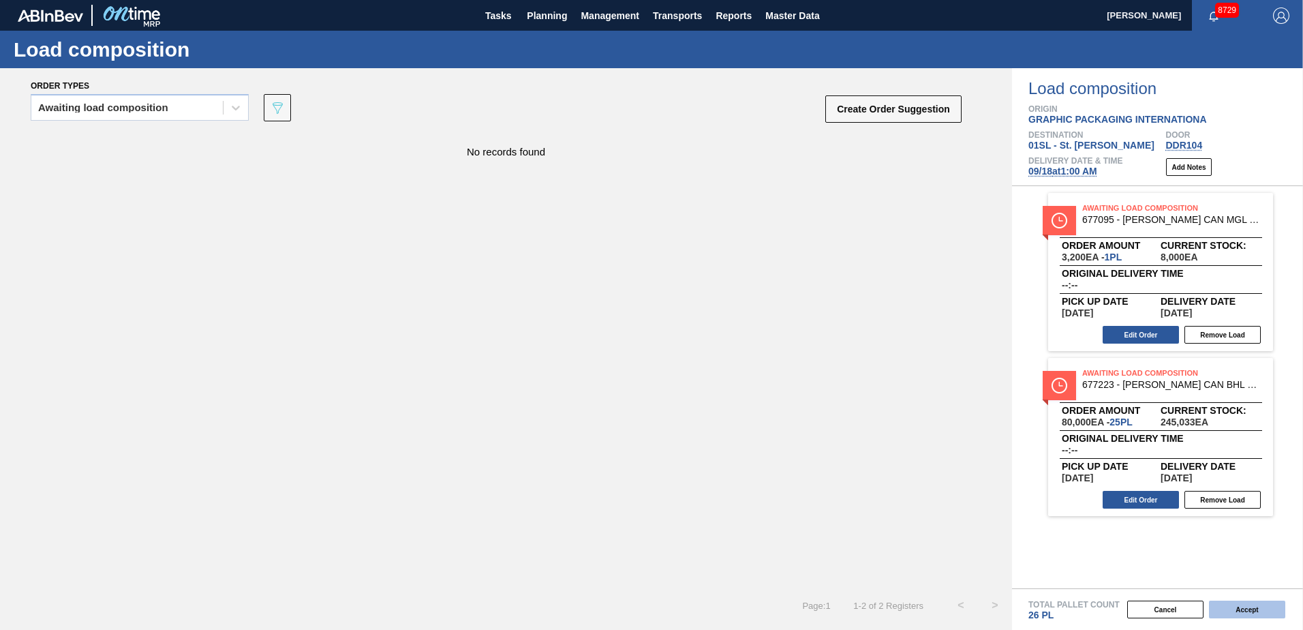
click at [1263, 615] on button "Accept" at bounding box center [1247, 609] width 76 height 18
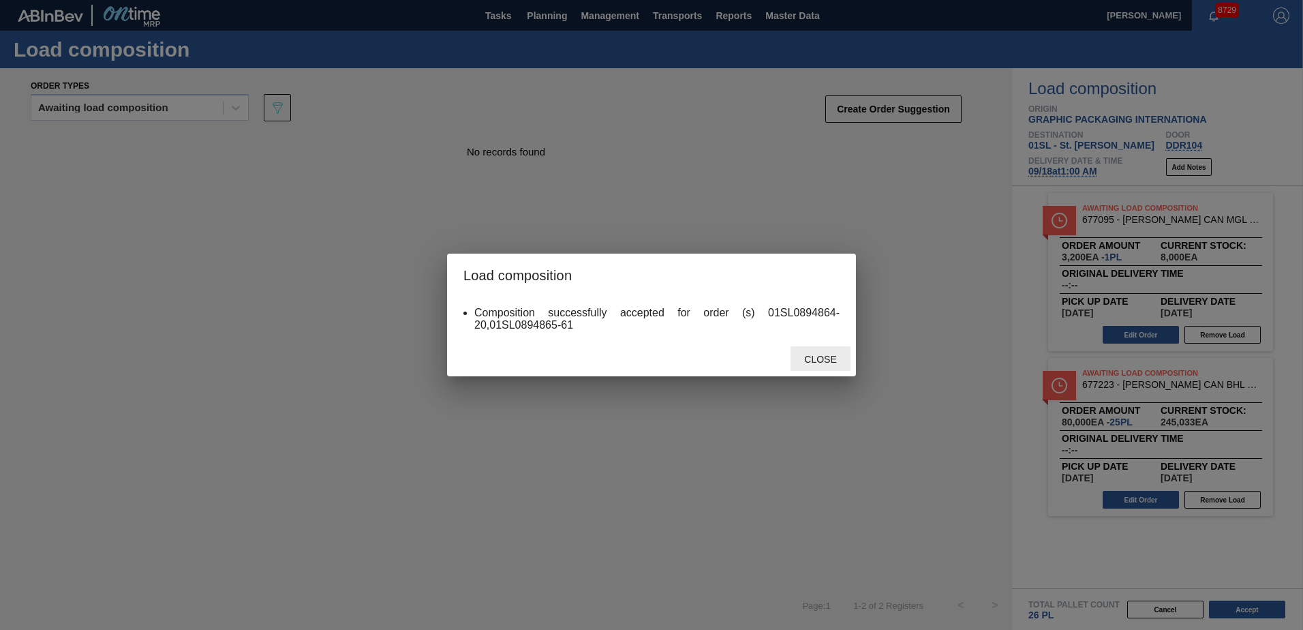
click at [833, 360] on span "Close" at bounding box center [820, 359] width 54 height 11
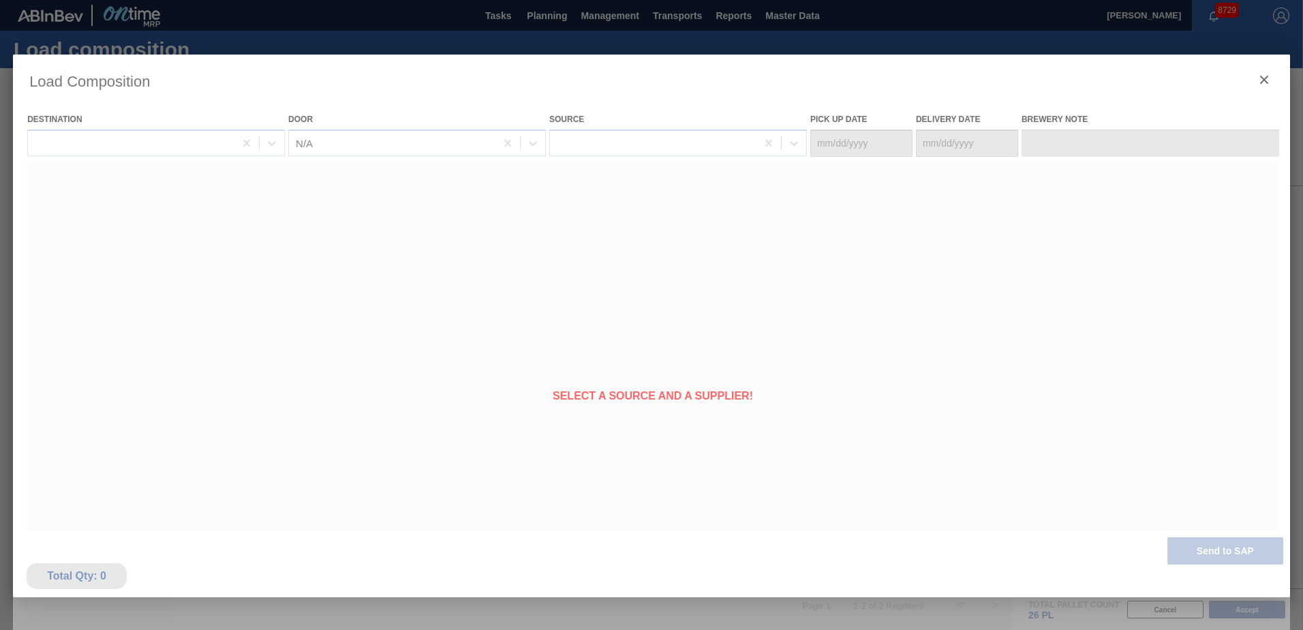
type Date "[DATE]"
